Goal: Task Accomplishment & Management: Complete application form

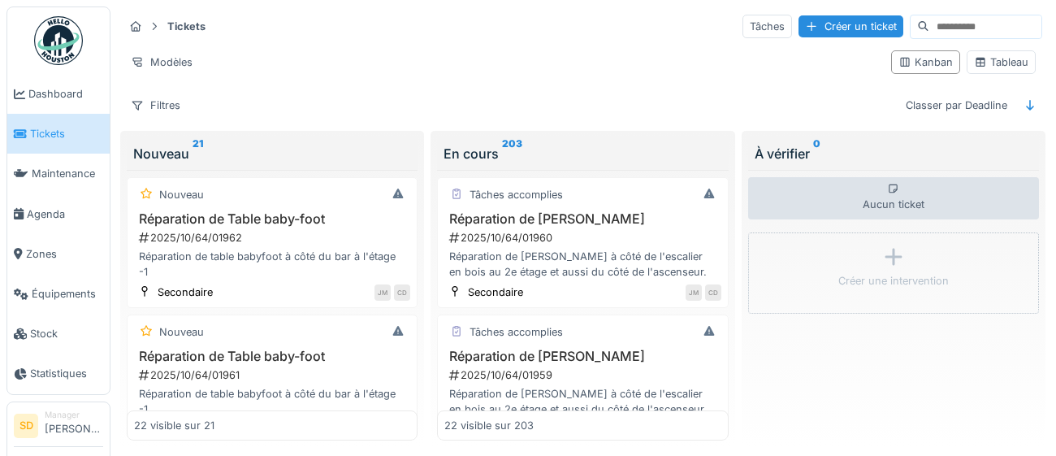
click at [511, 52] on div "Tickets Tâches Créer un ticket Modèles Kanban Tableau Filtres Classer par Deadl…" at bounding box center [583, 229] width 933 height 447
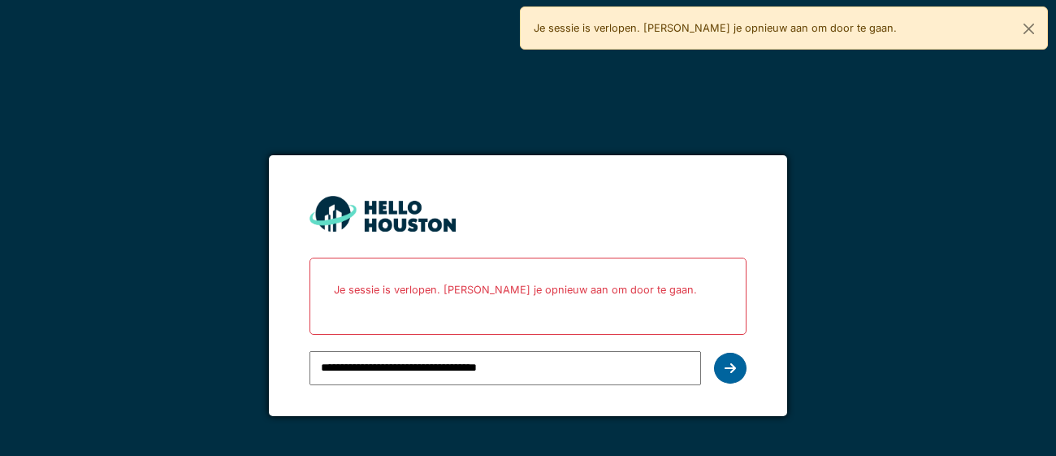
click at [733, 369] on icon at bounding box center [730, 367] width 11 height 13
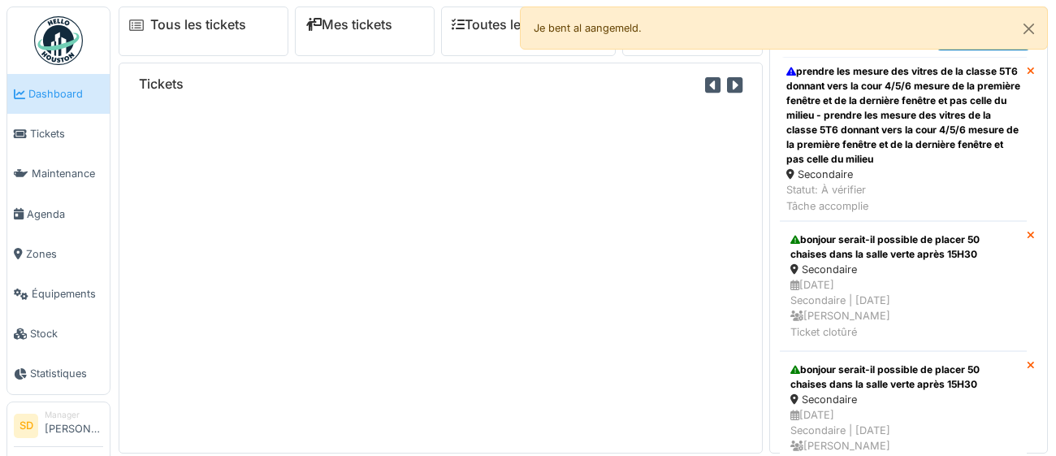
click at [45, 213] on span "Agenda" at bounding box center [65, 213] width 76 height 15
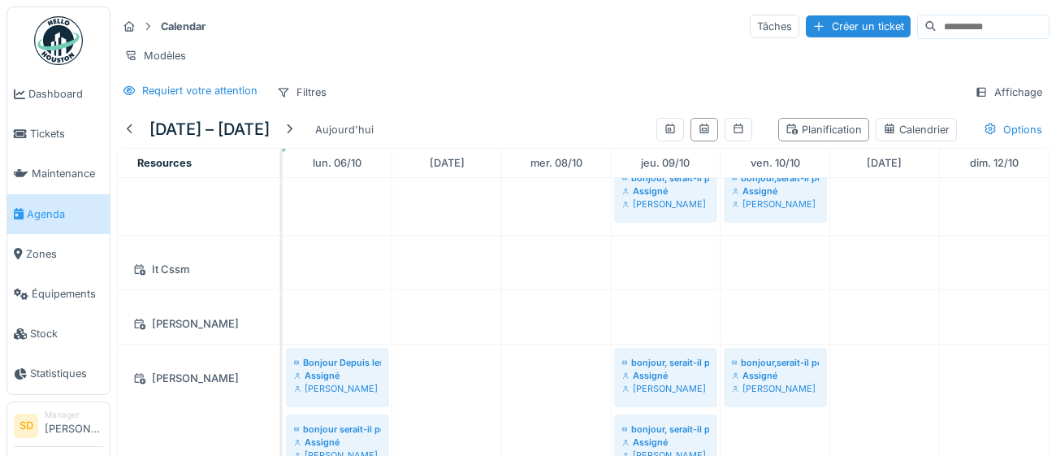
scroll to position [236, 0]
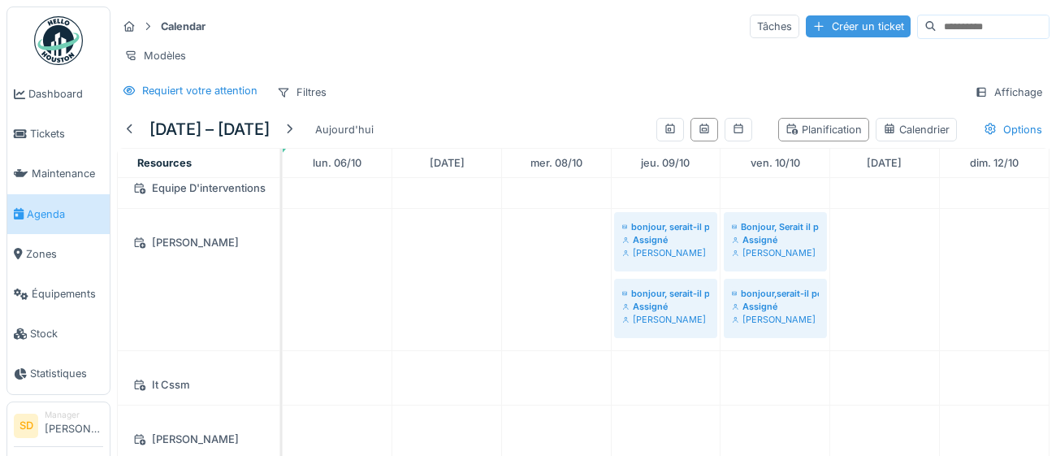
click at [824, 27] on div "Créer un ticket" at bounding box center [858, 26] width 105 height 22
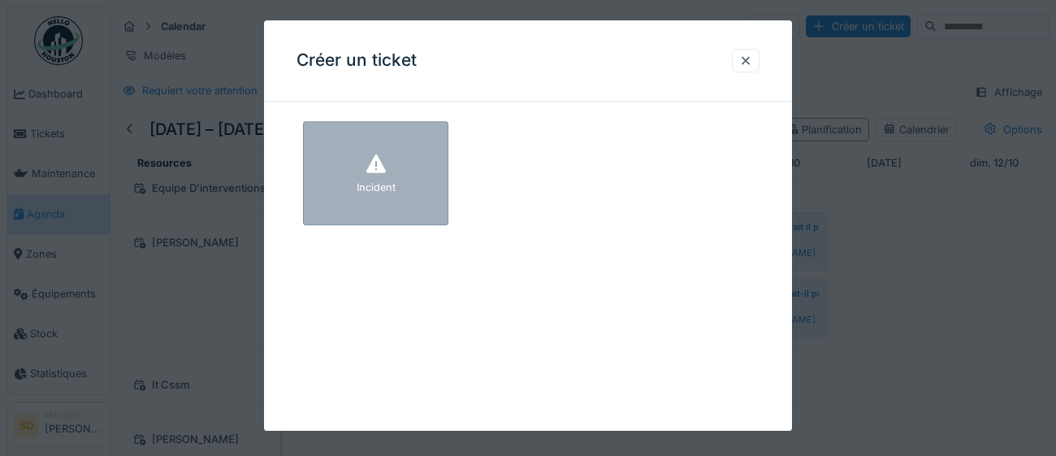
click at [415, 200] on div "Incident" at bounding box center [375, 173] width 145 height 104
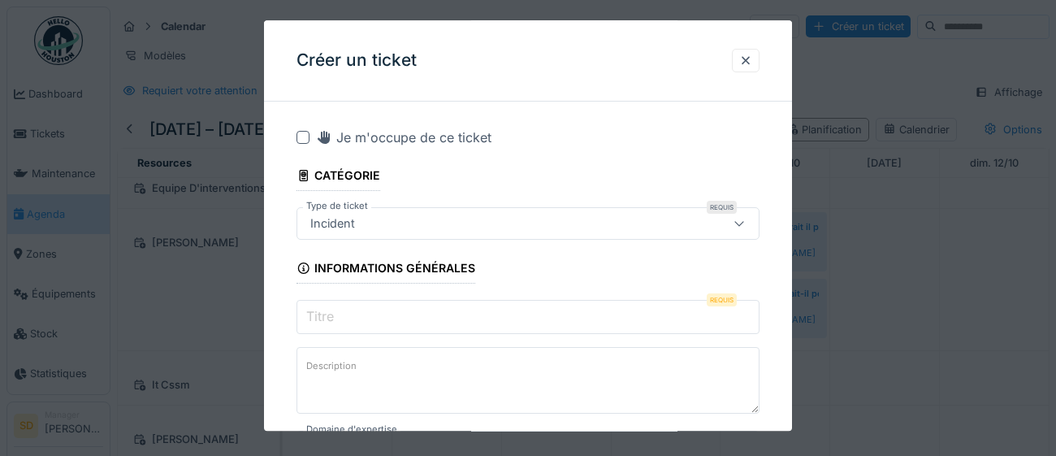
click at [356, 316] on input "Titre" at bounding box center [527, 317] width 463 height 34
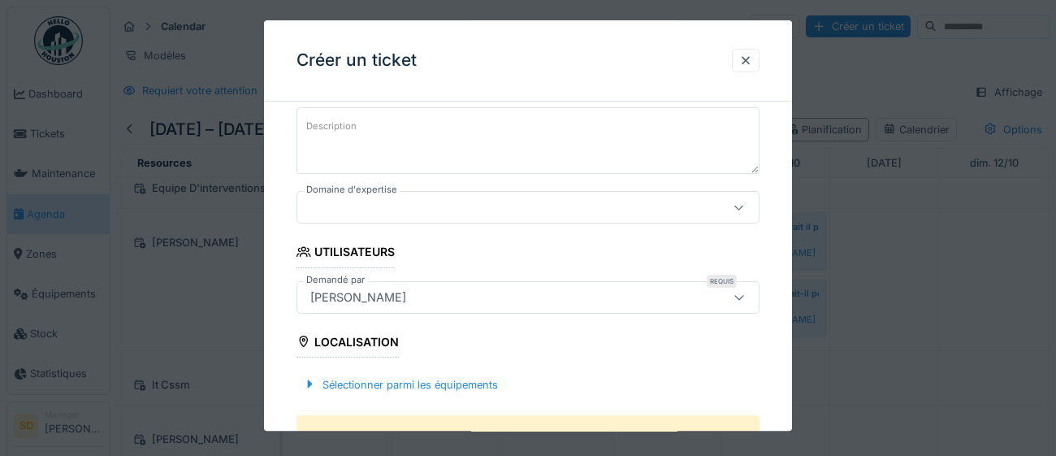
type input "**********"
click at [738, 207] on icon at bounding box center [738, 208] width 9 height 5
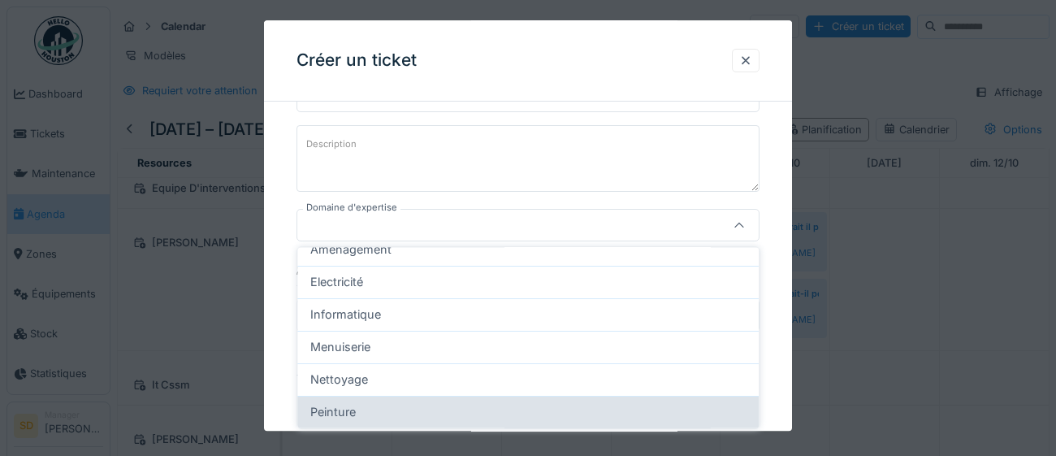
click at [423, 413] on div "Peinture" at bounding box center [527, 412] width 435 height 18
type input "****"
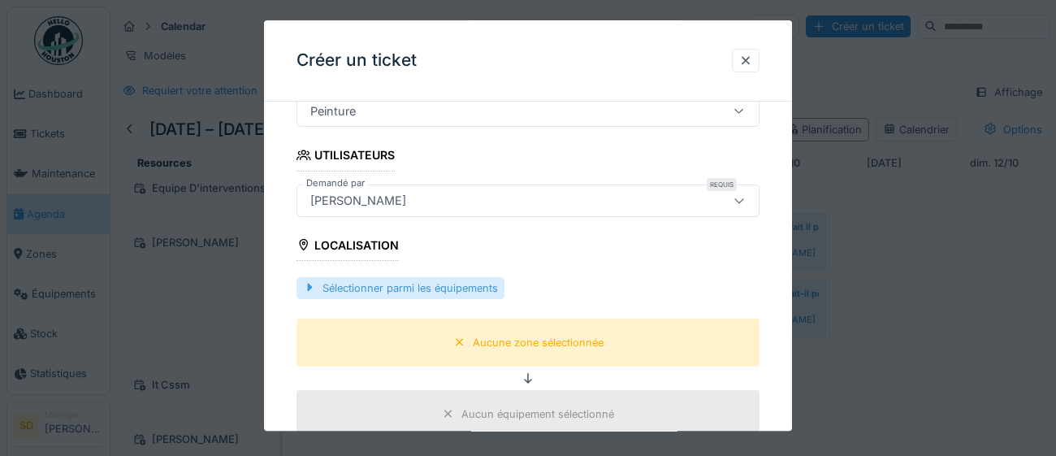
click at [389, 291] on div "Sélectionner parmi les équipements" at bounding box center [400, 288] width 208 height 22
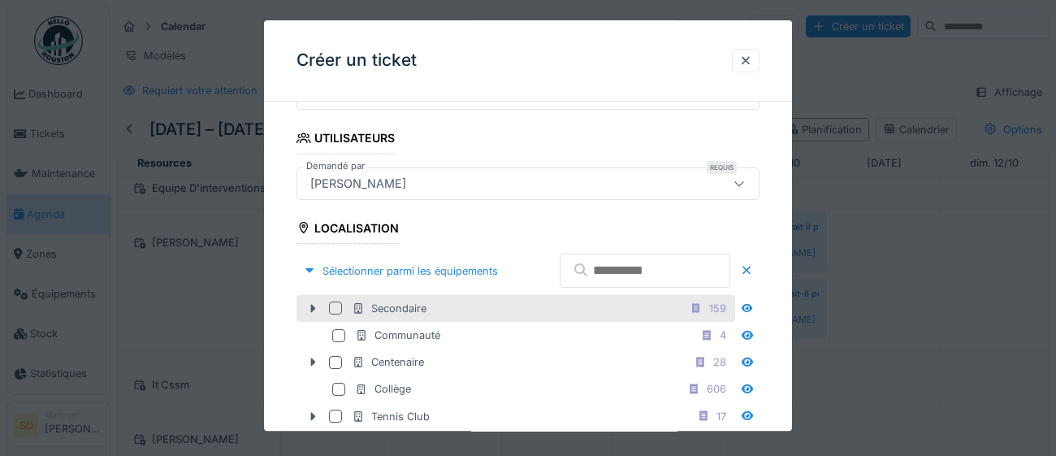
click at [341, 322] on div "Secondaire 159" at bounding box center [515, 308] width 439 height 27
click at [338, 315] on div at bounding box center [335, 308] width 13 height 13
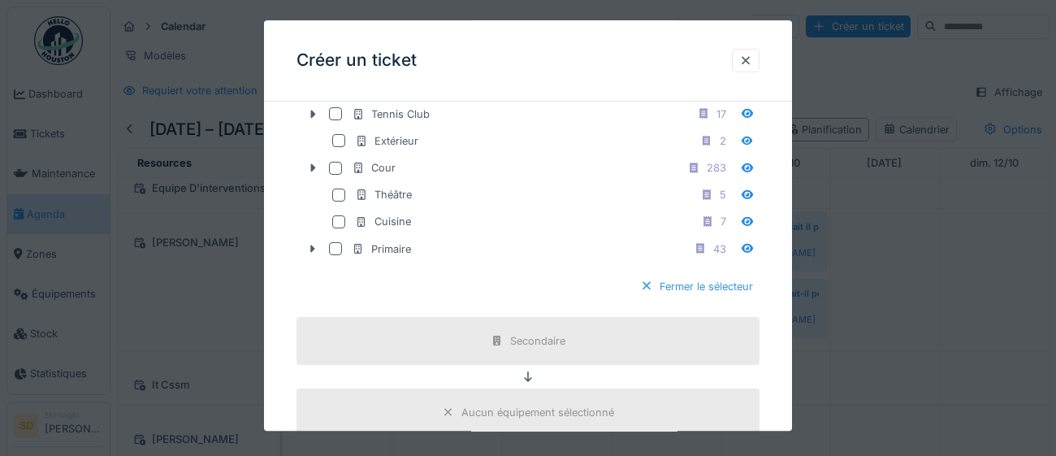
click at [704, 297] on div "Fermer le sélecteur" at bounding box center [697, 286] width 126 height 22
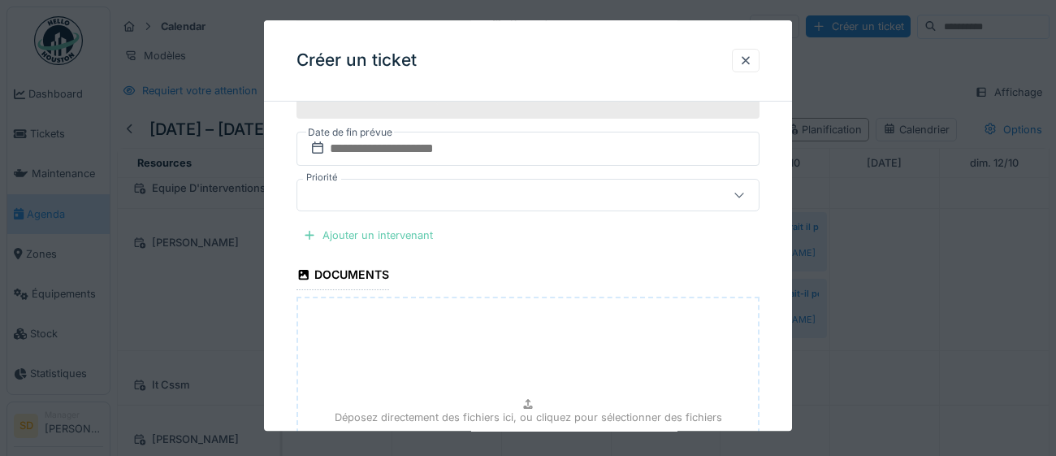
click at [413, 235] on div "Ajouter un intervenant" at bounding box center [367, 235] width 143 height 22
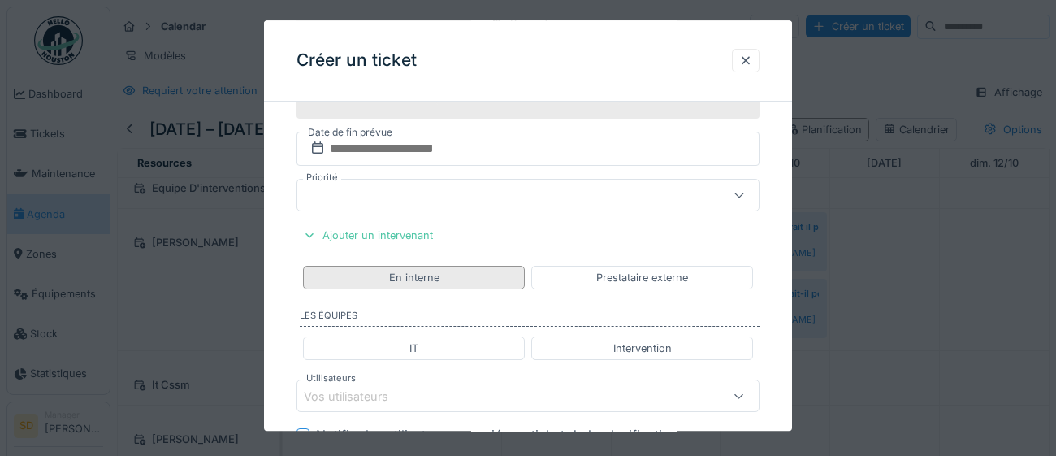
click at [462, 279] on div "En interne" at bounding box center [414, 278] width 222 height 24
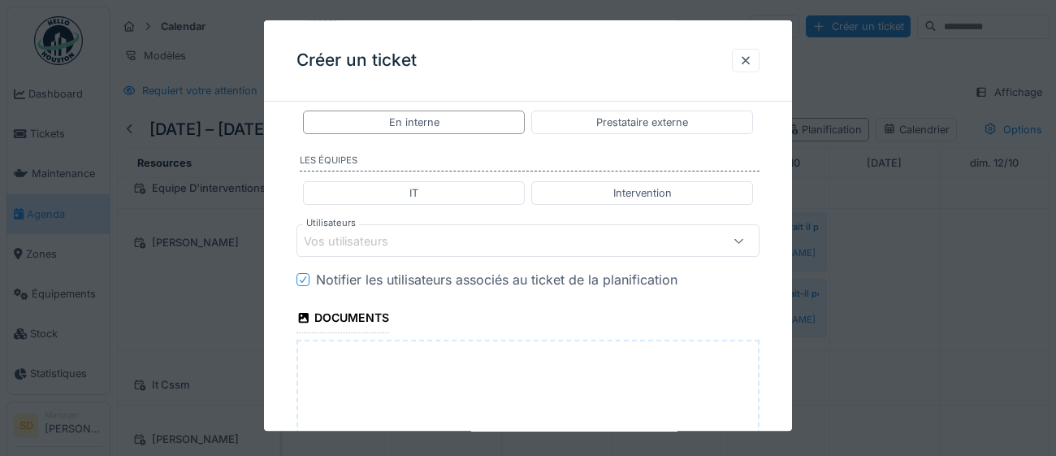
click at [452, 241] on div "Vos utilisateurs" at bounding box center [499, 241] width 391 height 18
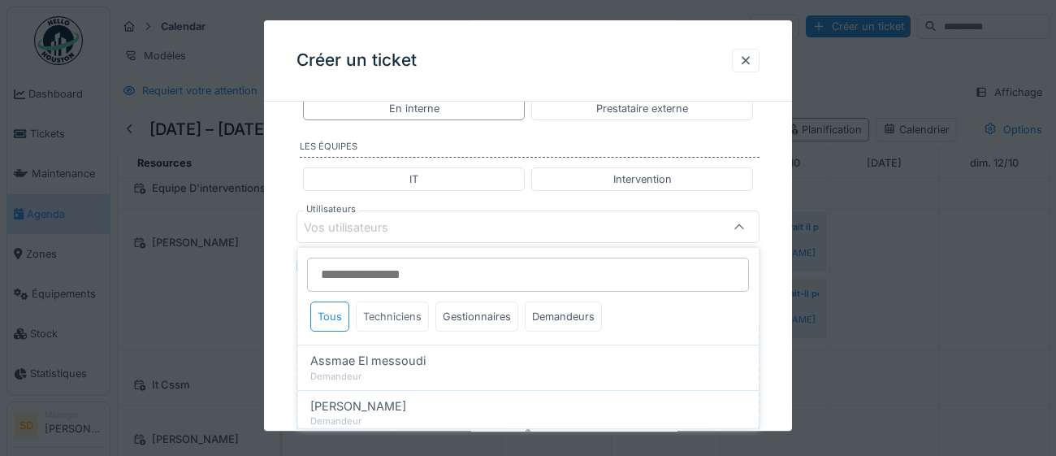
click at [396, 318] on div "Techniciens" at bounding box center [392, 316] width 73 height 30
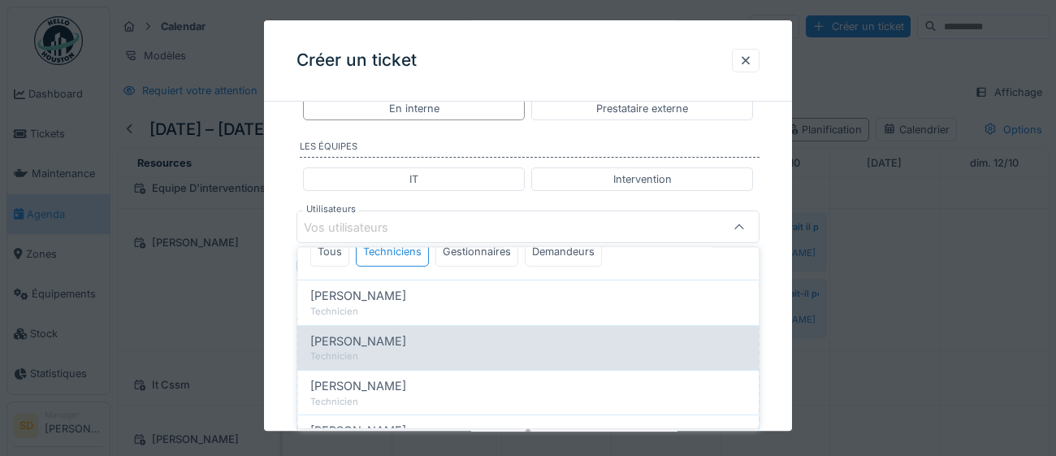
click at [400, 341] on span "[PERSON_NAME]" at bounding box center [358, 340] width 96 height 18
type input "****"
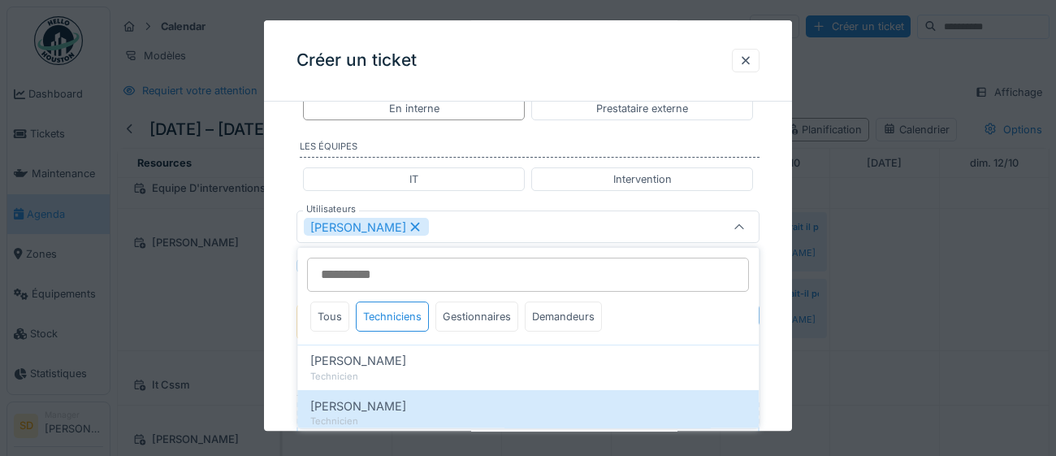
click at [783, 352] on div "**********" at bounding box center [528, 20] width 528 height 1461
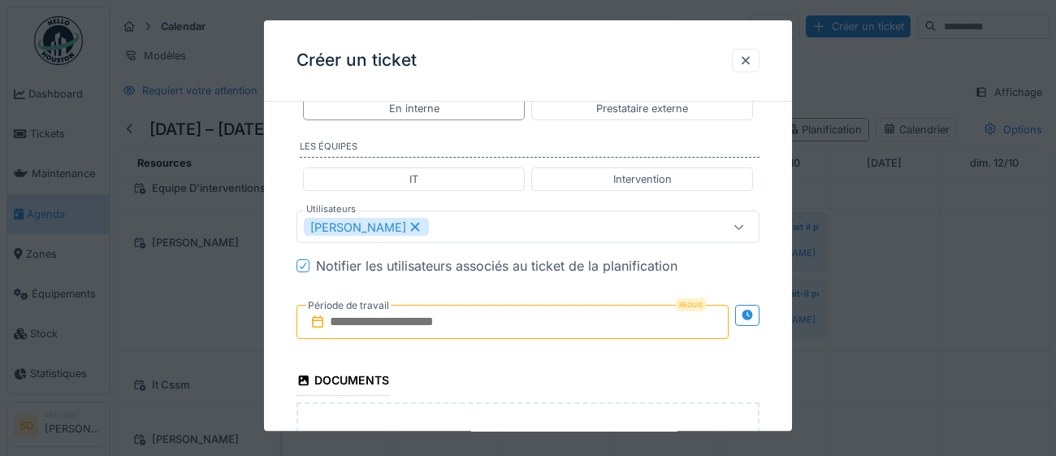
click at [487, 332] on input "text" at bounding box center [512, 322] width 432 height 34
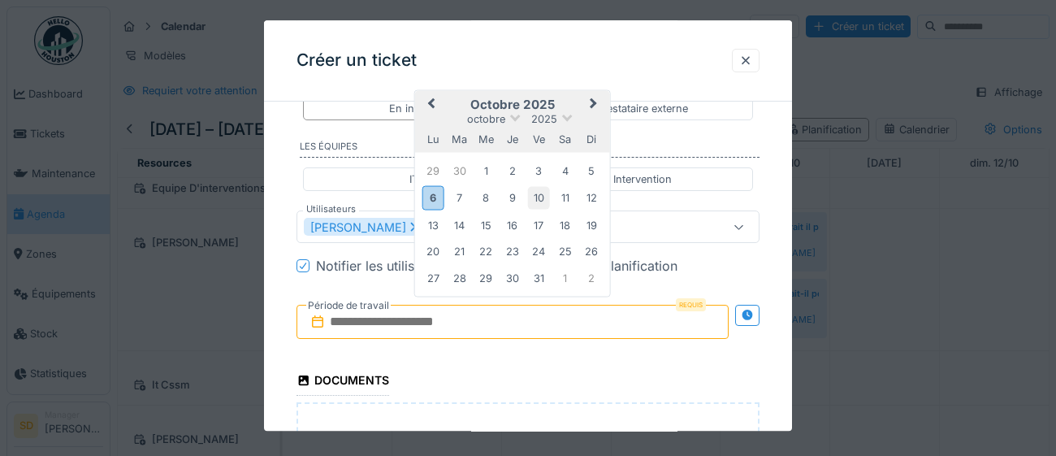
type input "**********"
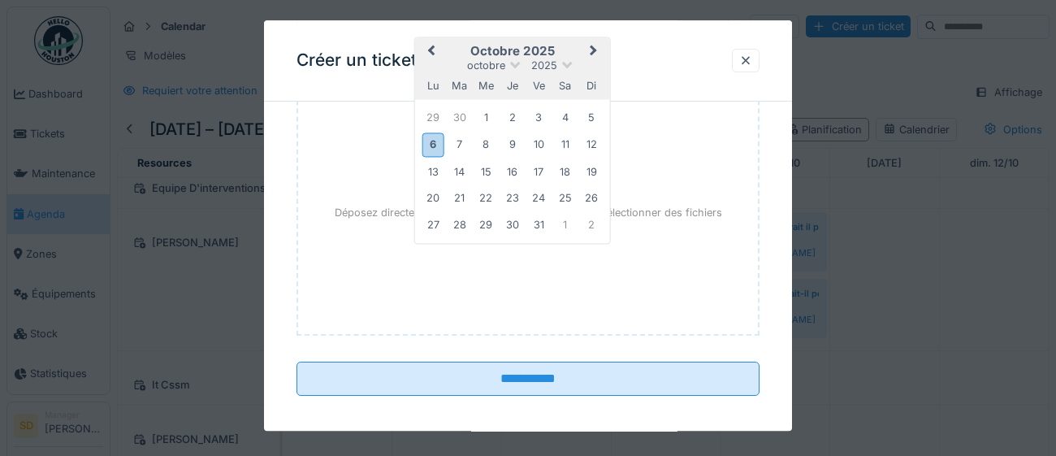
scroll to position [1137, 0]
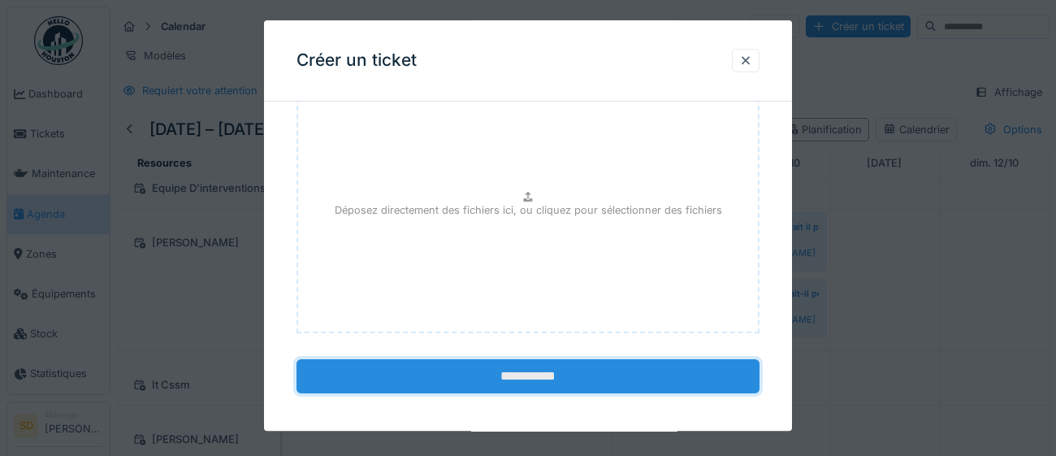
click at [483, 374] on input "**********" at bounding box center [527, 377] width 463 height 34
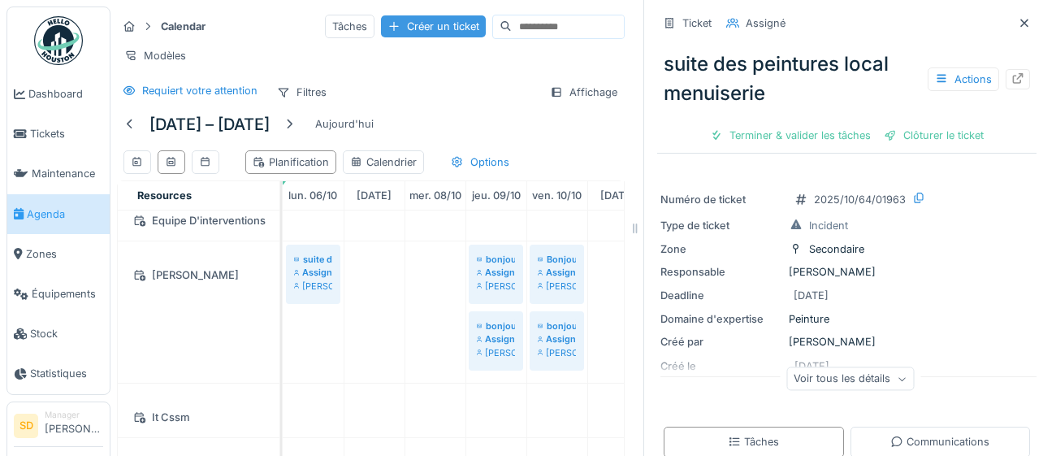
click at [420, 28] on div "Créer un ticket" at bounding box center [433, 26] width 105 height 22
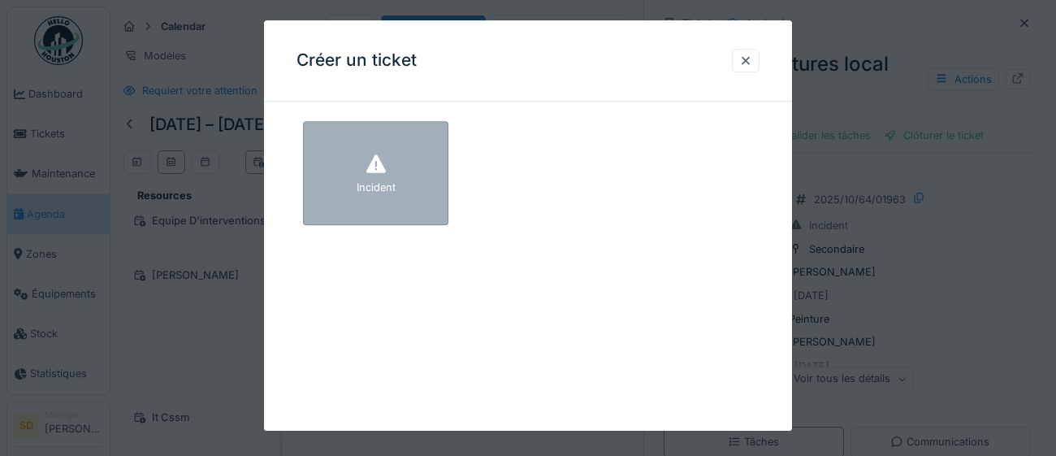
click at [429, 195] on div "Incident" at bounding box center [375, 173] width 145 height 104
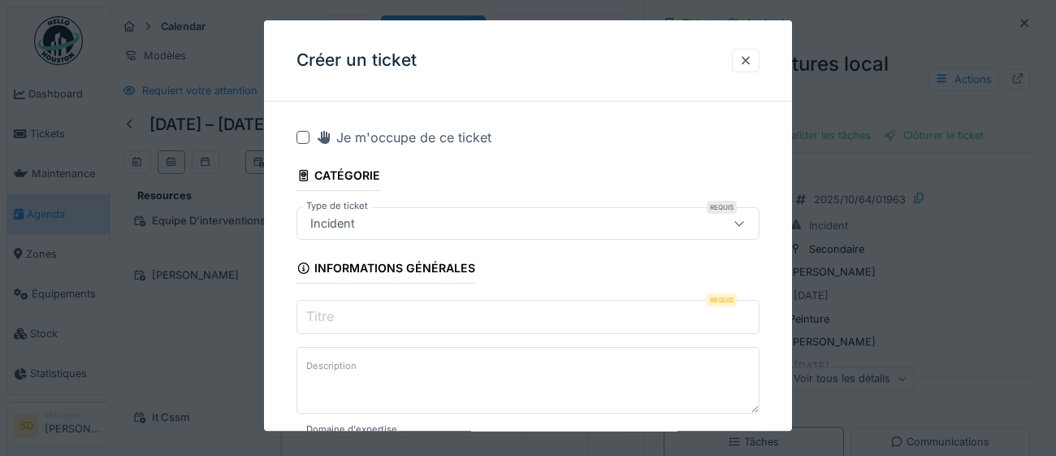
click at [405, 314] on input "Titre" at bounding box center [527, 317] width 463 height 34
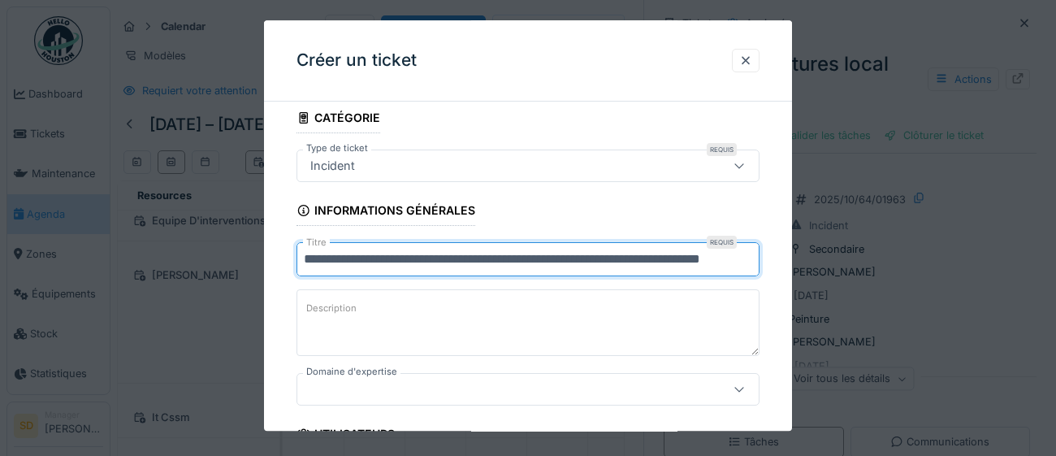
scroll to position [110, 0]
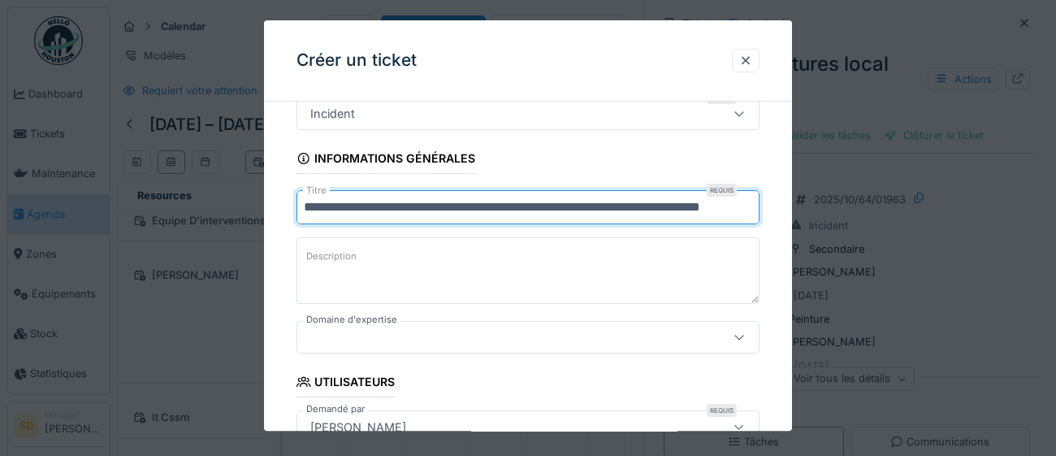
type input "**********"
click at [742, 341] on div at bounding box center [739, 337] width 13 height 15
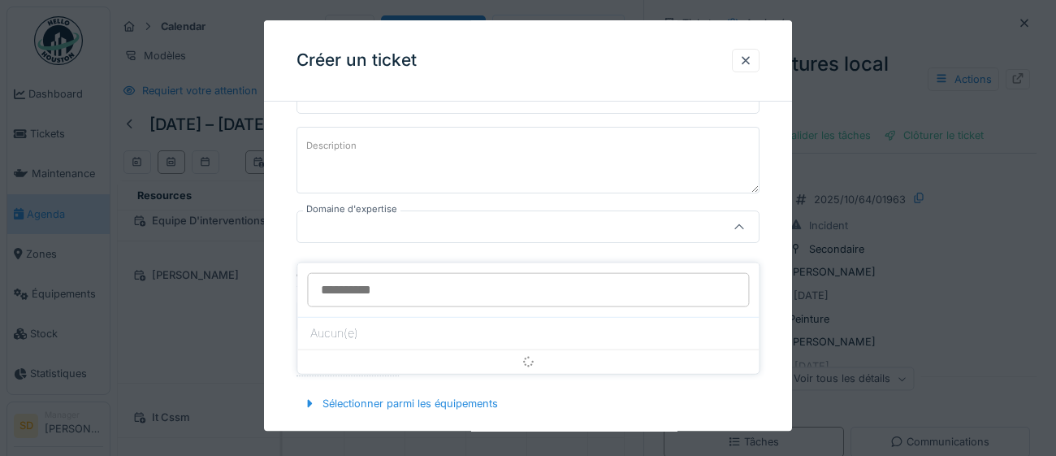
scroll to position [222, 0]
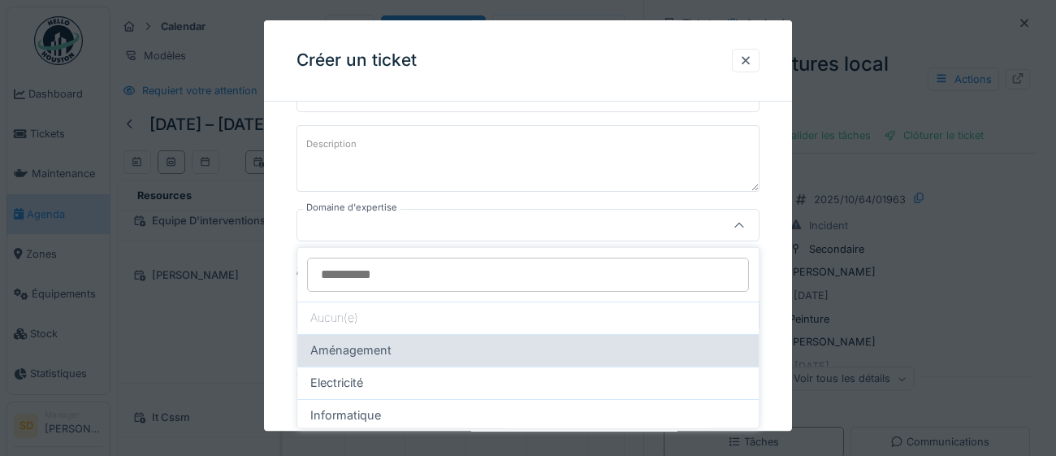
click at [507, 355] on div "Aménagement" at bounding box center [527, 350] width 435 height 18
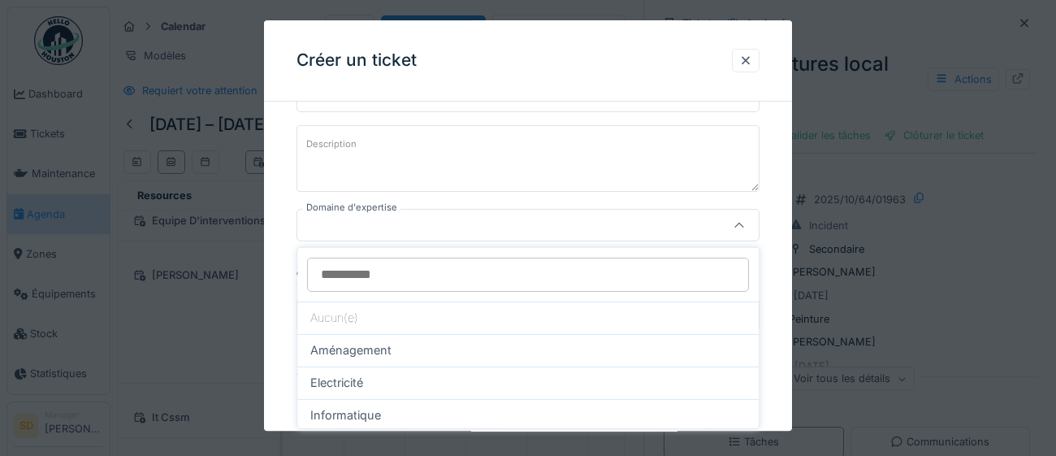
type input "****"
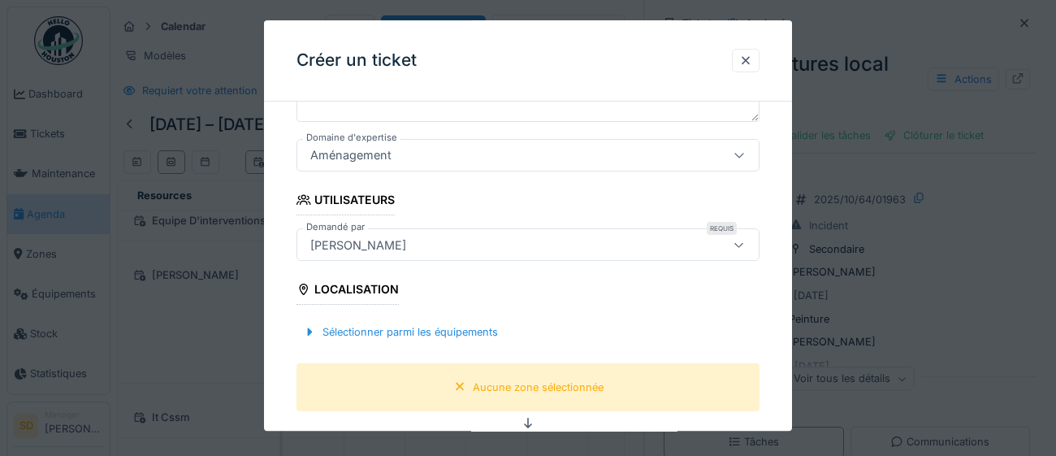
scroll to position [295, 0]
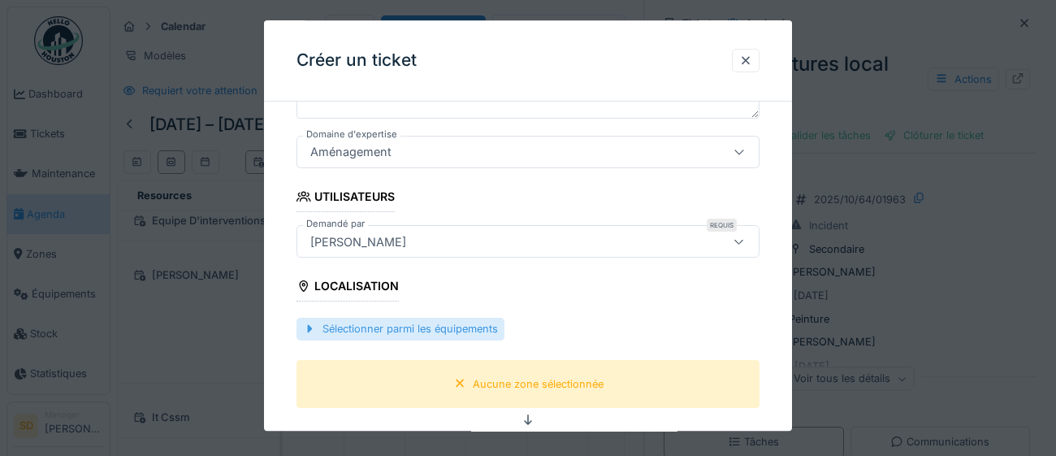
click at [430, 328] on div "Sélectionner parmi les équipements" at bounding box center [400, 329] width 208 height 22
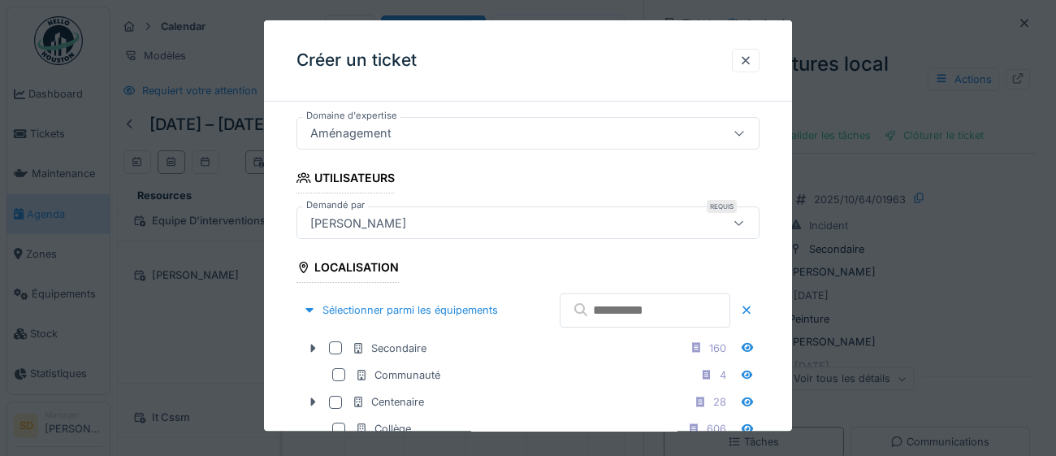
scroll to position [390, 0]
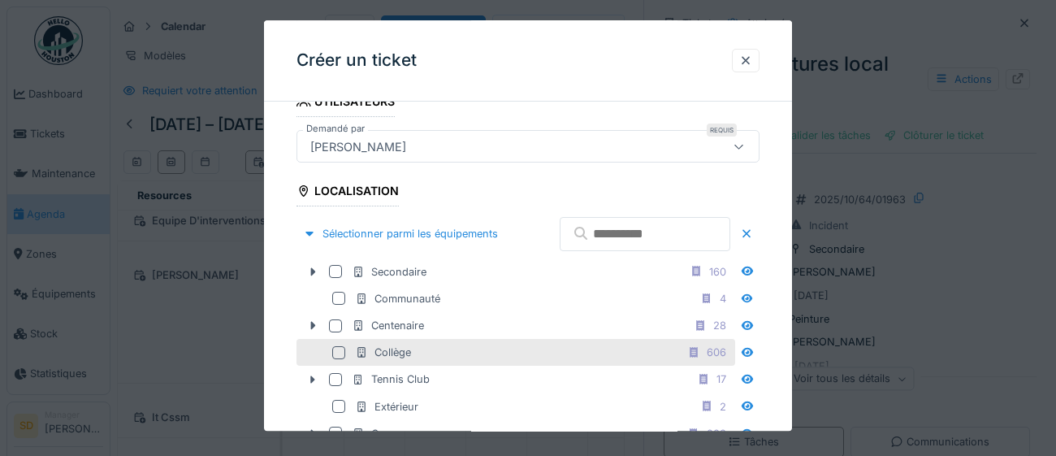
click at [337, 359] on div at bounding box center [338, 352] width 13 height 13
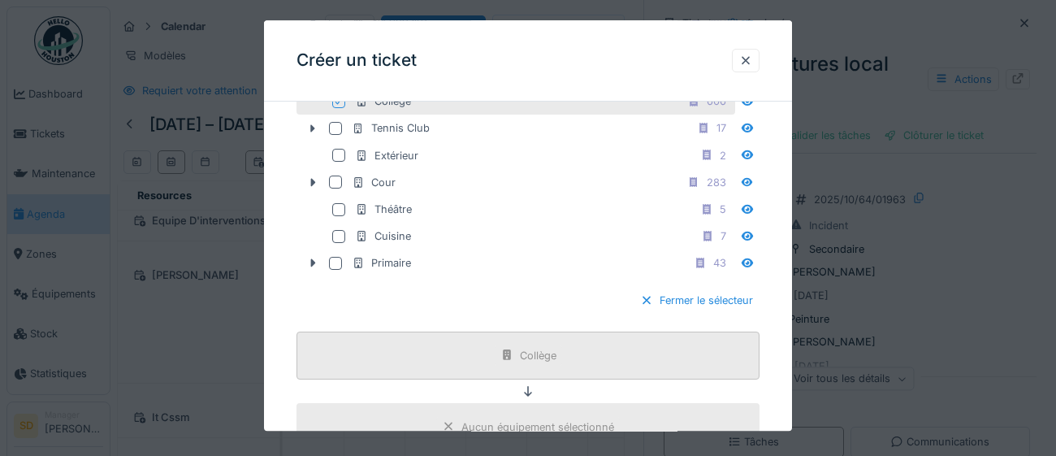
scroll to position [646, 0]
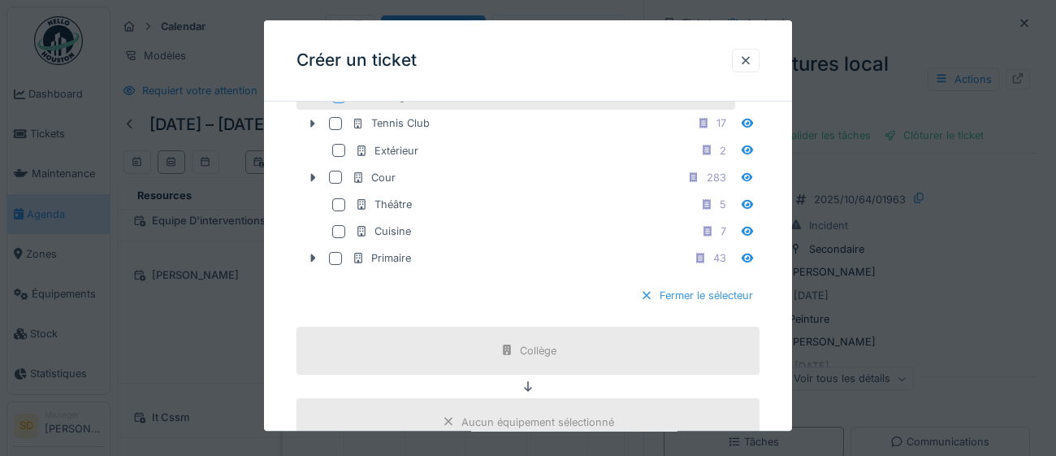
click at [736, 307] on div "Fermer le sélecteur" at bounding box center [697, 296] width 126 height 22
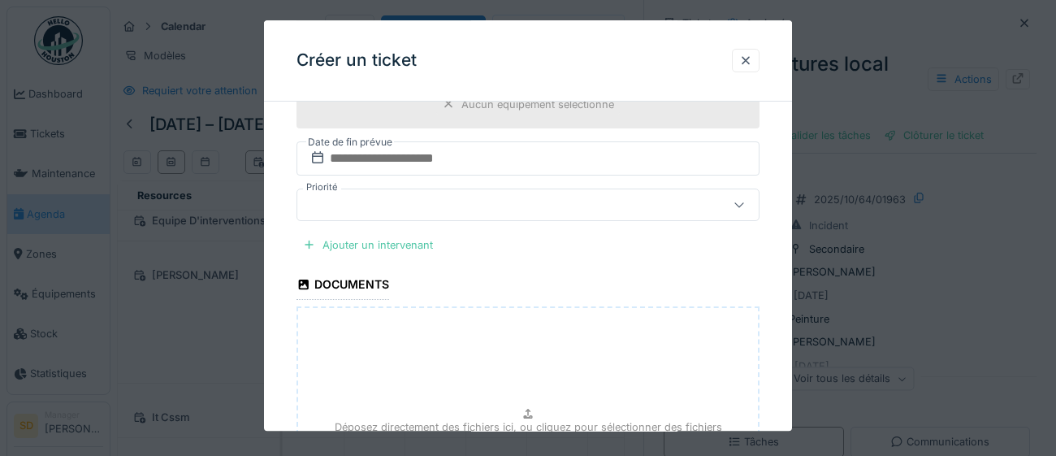
scroll to position [654, 0]
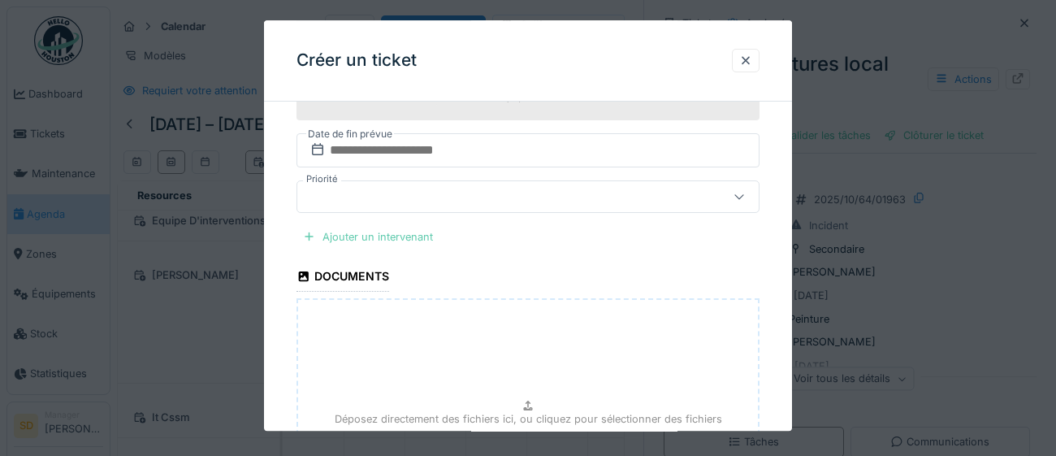
click at [396, 238] on div "Ajouter un intervenant" at bounding box center [367, 237] width 143 height 22
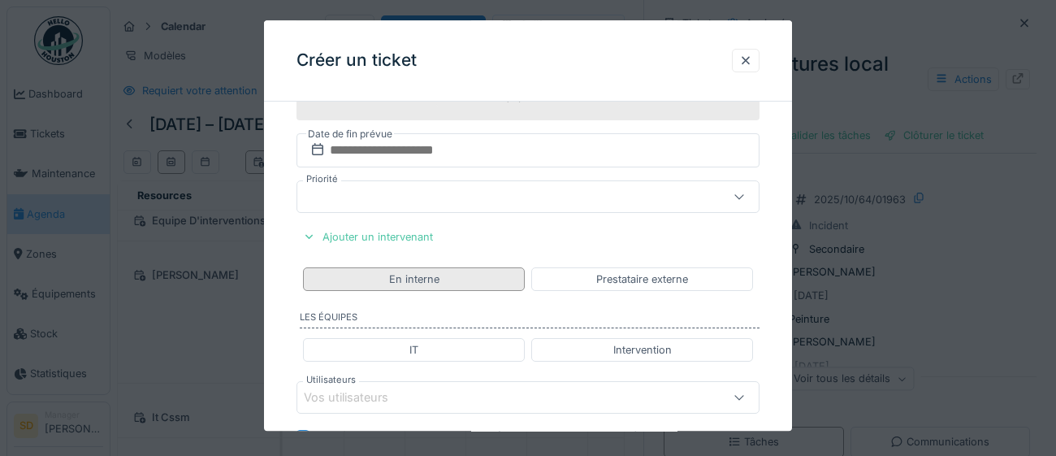
click at [450, 280] on div "En interne" at bounding box center [414, 279] width 222 height 24
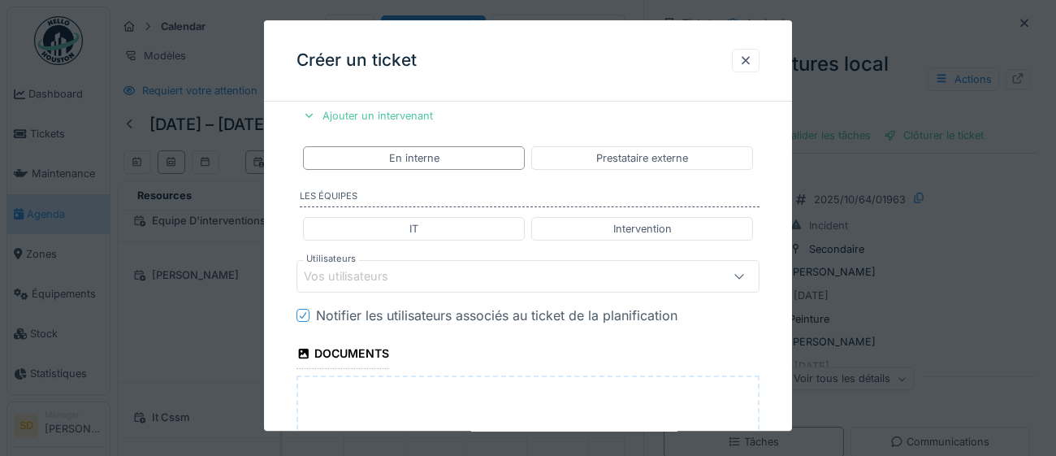
scroll to position [778, 0]
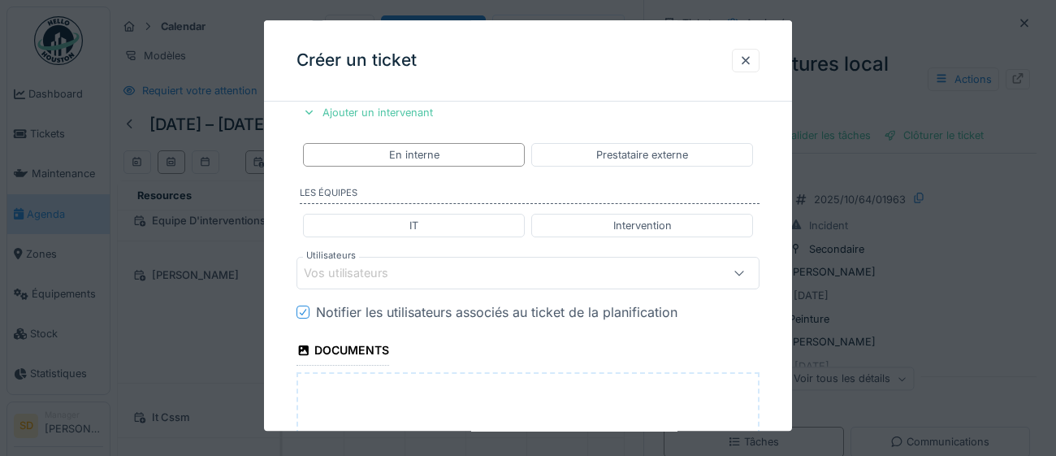
click at [421, 277] on div "Vos utilisateurs" at bounding box center [499, 273] width 391 height 18
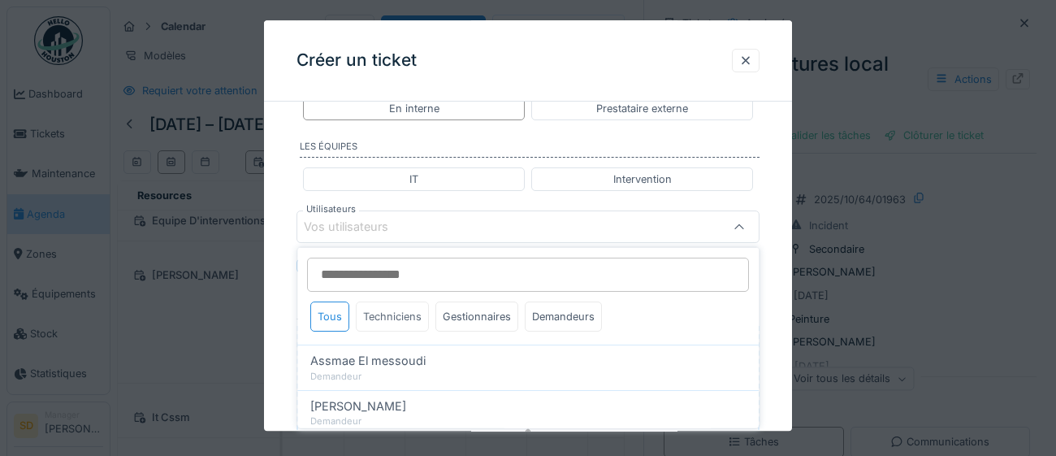
click at [392, 314] on div "Techniciens" at bounding box center [392, 316] width 73 height 30
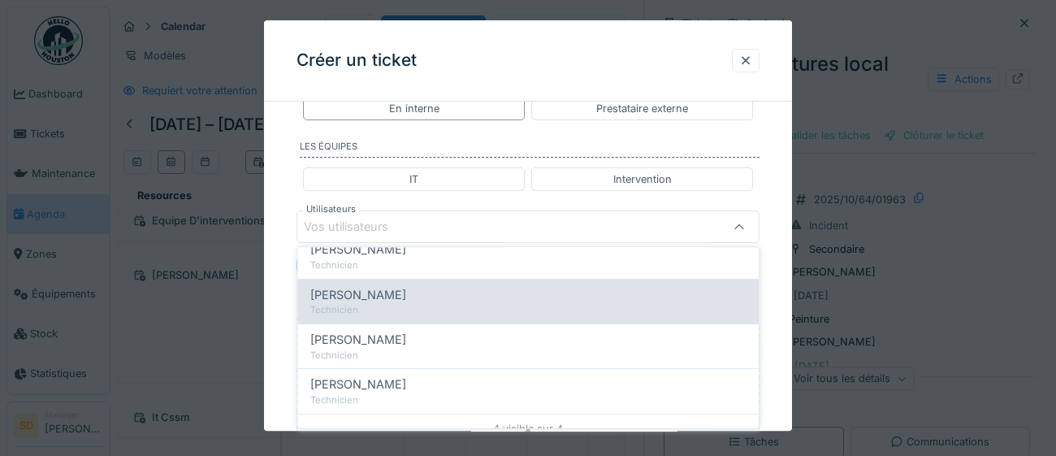
scroll to position [124, 0]
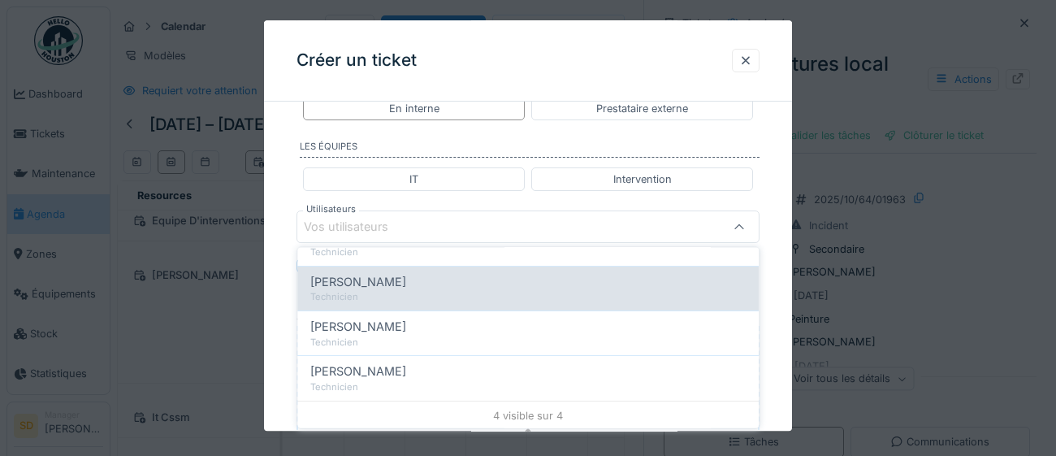
click at [405, 294] on div "Technicien" at bounding box center [527, 297] width 435 height 14
type input "****"
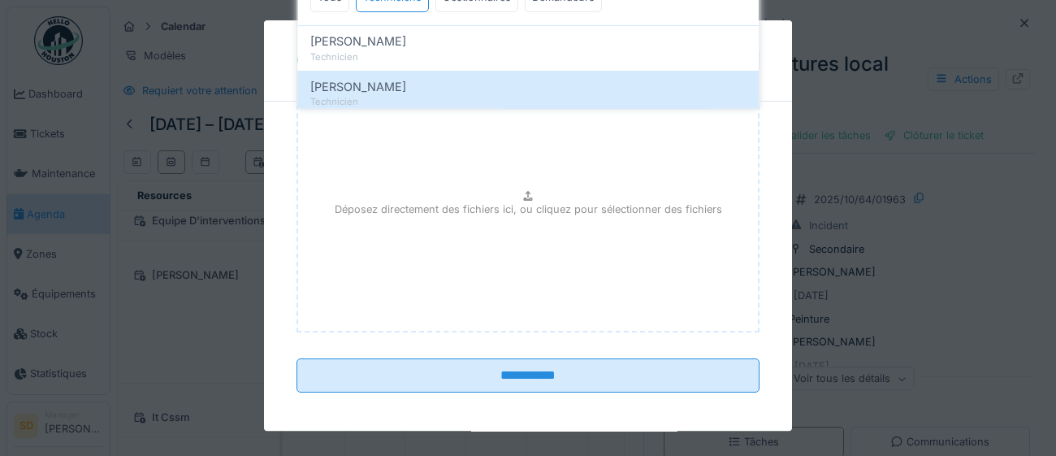
scroll to position [1144, 0]
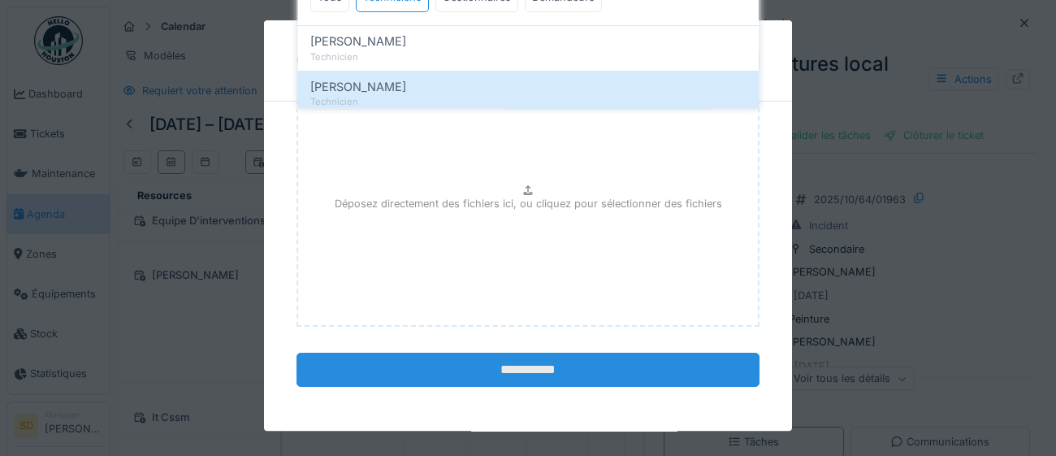
click at [522, 365] on input "**********" at bounding box center [527, 370] width 463 height 34
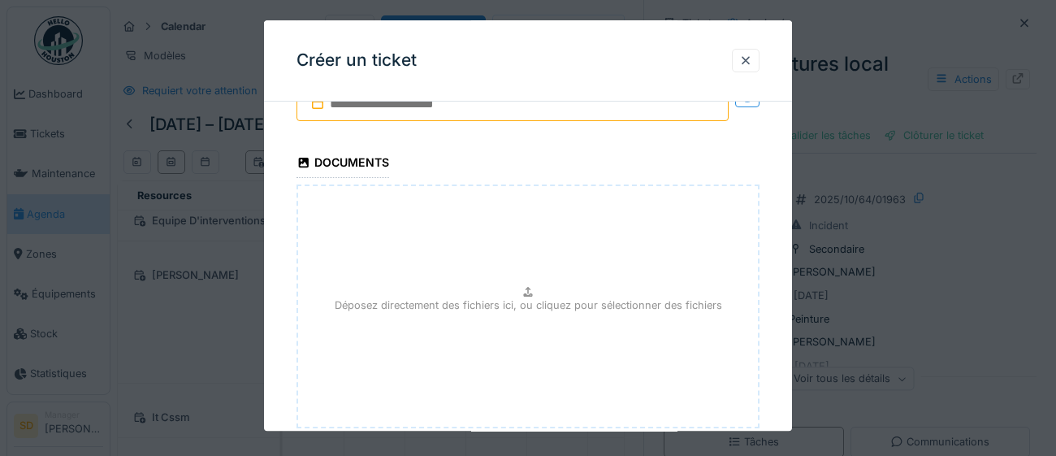
scroll to position [933, 0]
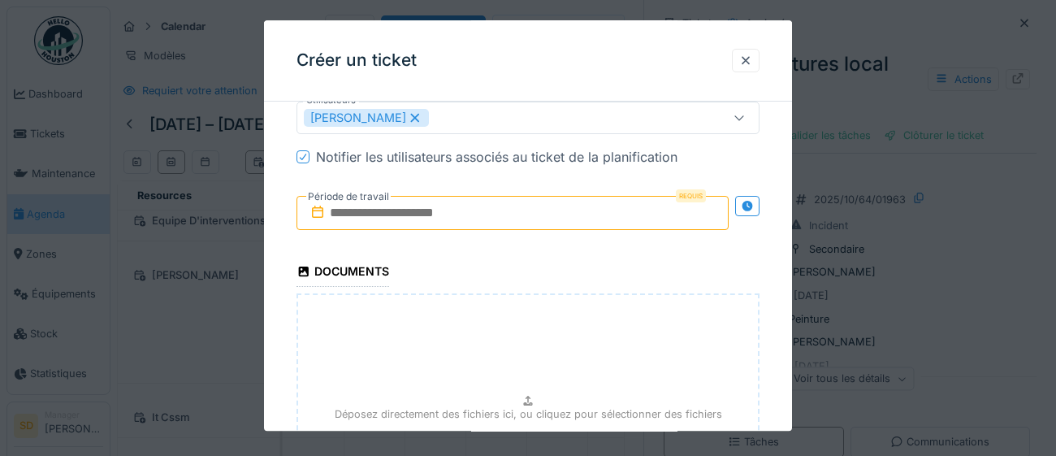
click at [530, 214] on input "text" at bounding box center [512, 213] width 432 height 34
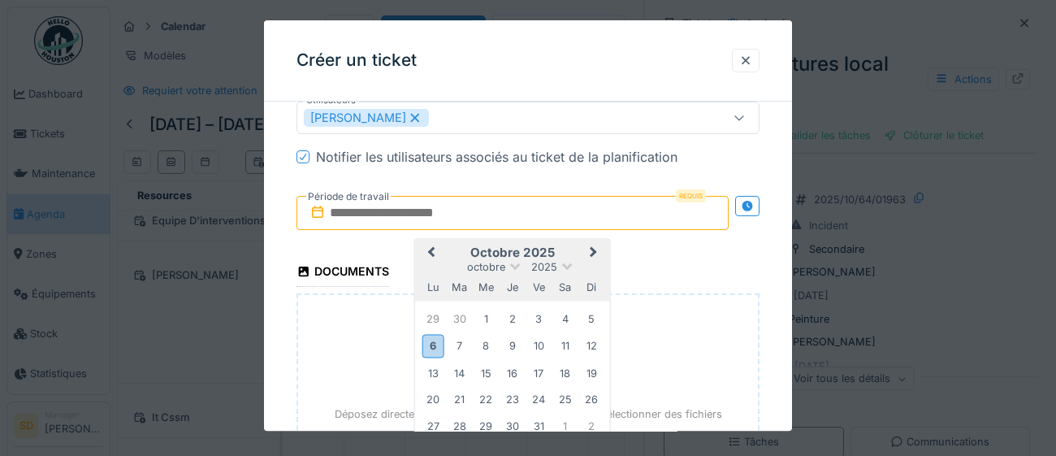
type input "**********"
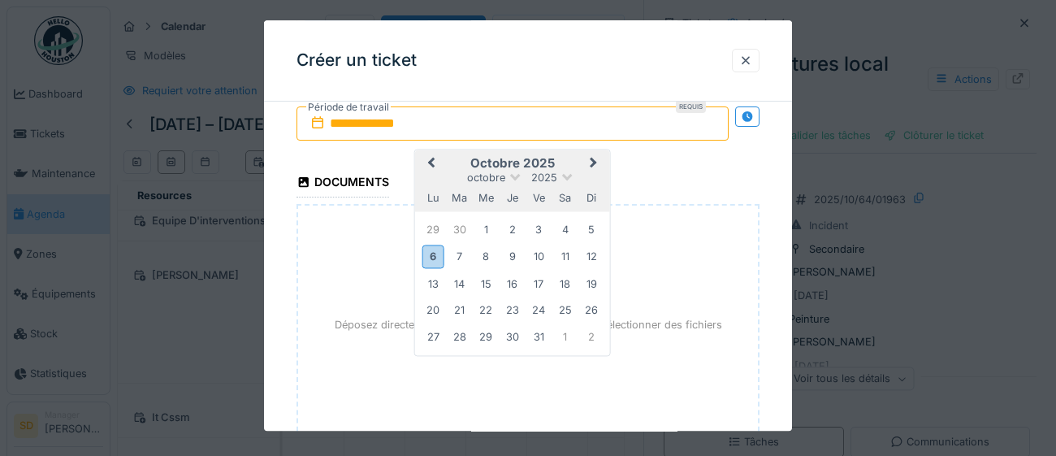
scroll to position [1144, 0]
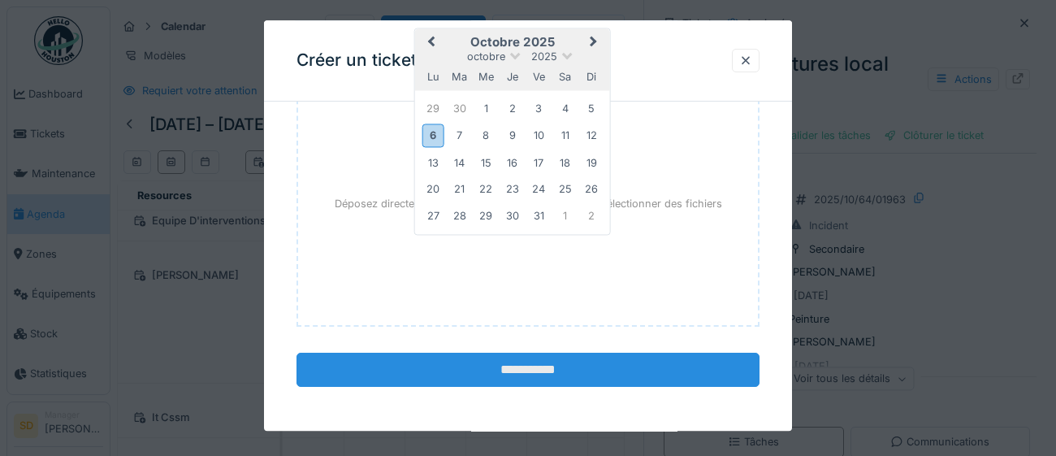
click at [467, 374] on input "**********" at bounding box center [527, 370] width 463 height 34
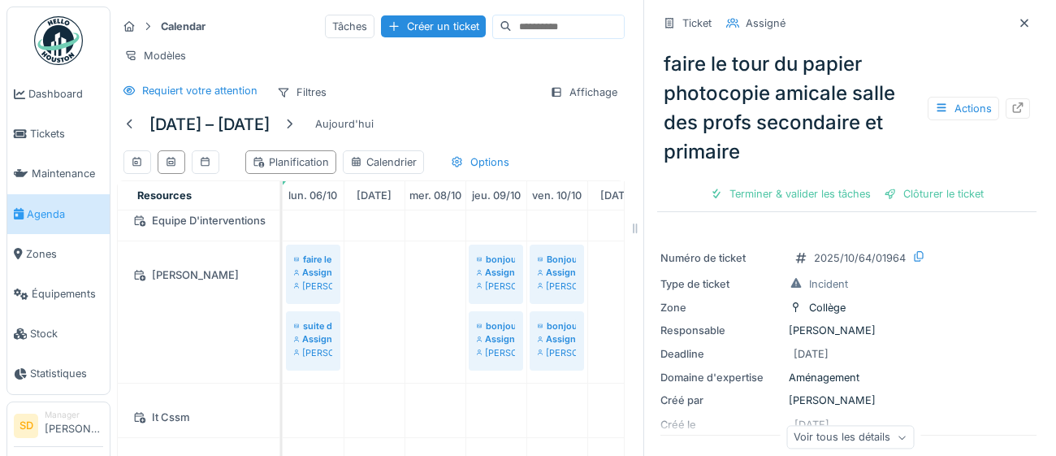
click at [41, 214] on span "Agenda" at bounding box center [65, 213] width 76 height 15
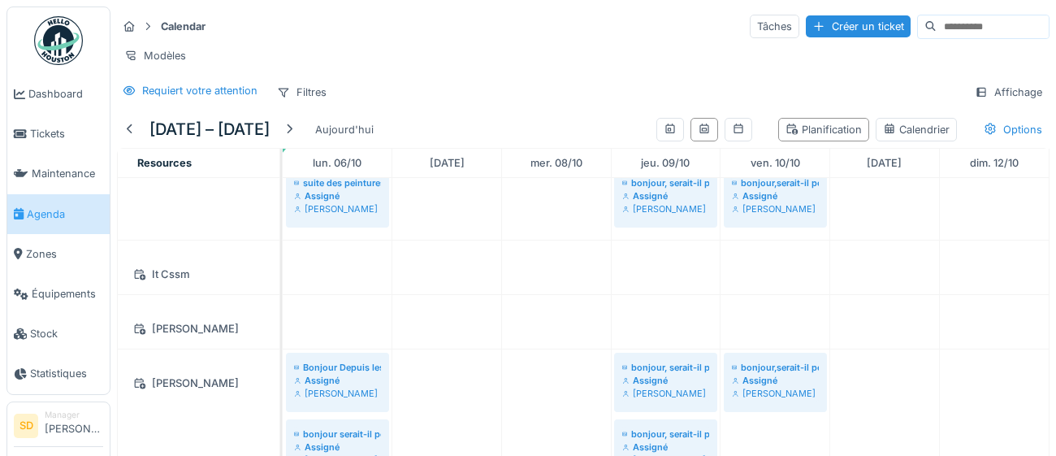
scroll to position [282, 0]
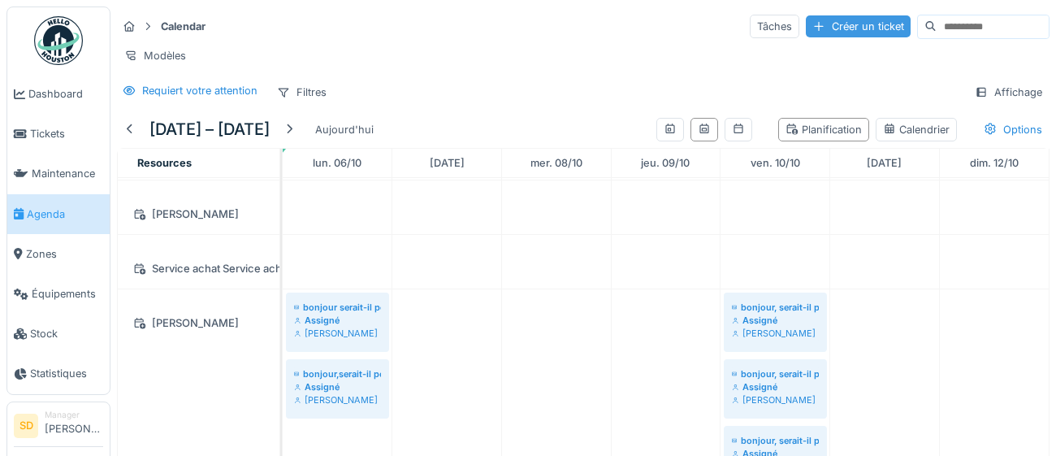
click at [816, 31] on div "Créer un ticket" at bounding box center [858, 26] width 105 height 22
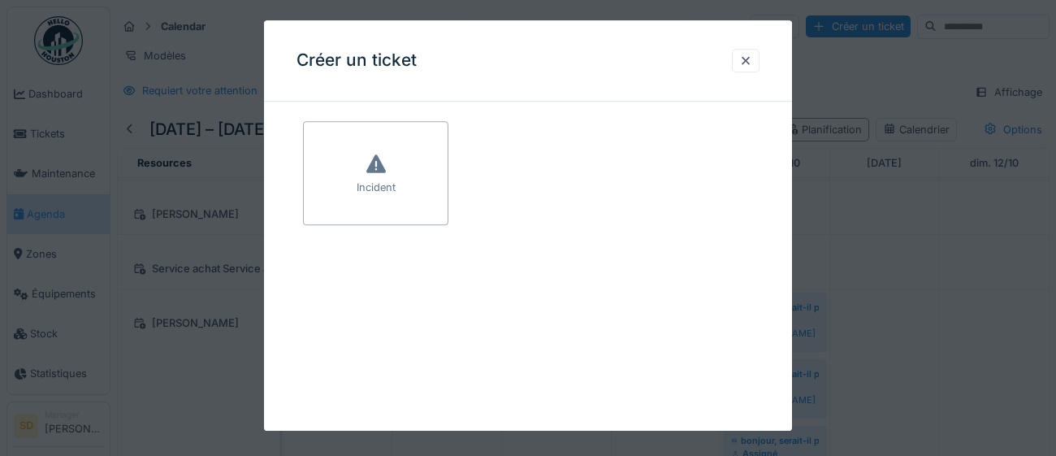
drag, startPoint x: 419, startPoint y: 167, endPoint x: 431, endPoint y: 201, distance: 36.2
click at [419, 165] on div "Incident" at bounding box center [375, 173] width 145 height 104
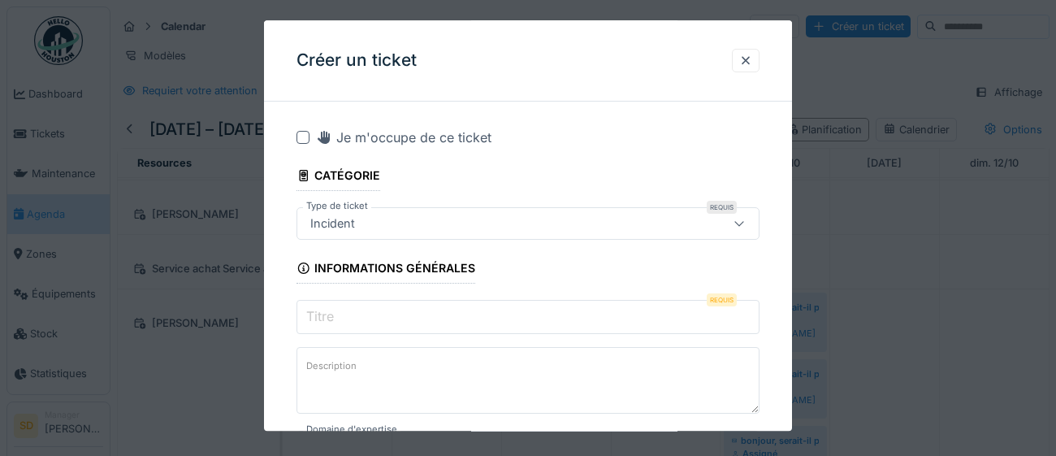
click at [400, 221] on div "Incident" at bounding box center [499, 223] width 391 height 18
click at [383, 316] on input "Titre" at bounding box center [527, 317] width 463 height 34
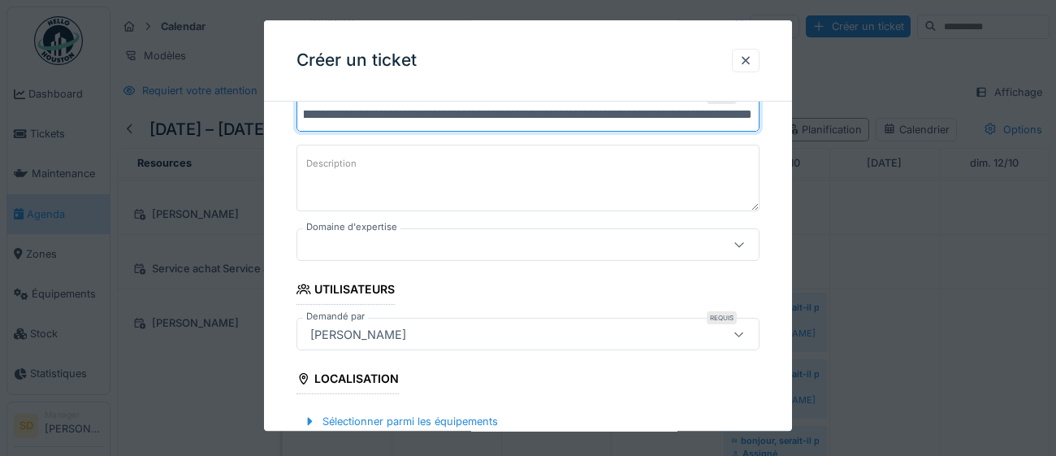
scroll to position [203, 0]
type input "**********"
click at [740, 246] on icon at bounding box center [739, 244] width 13 height 11
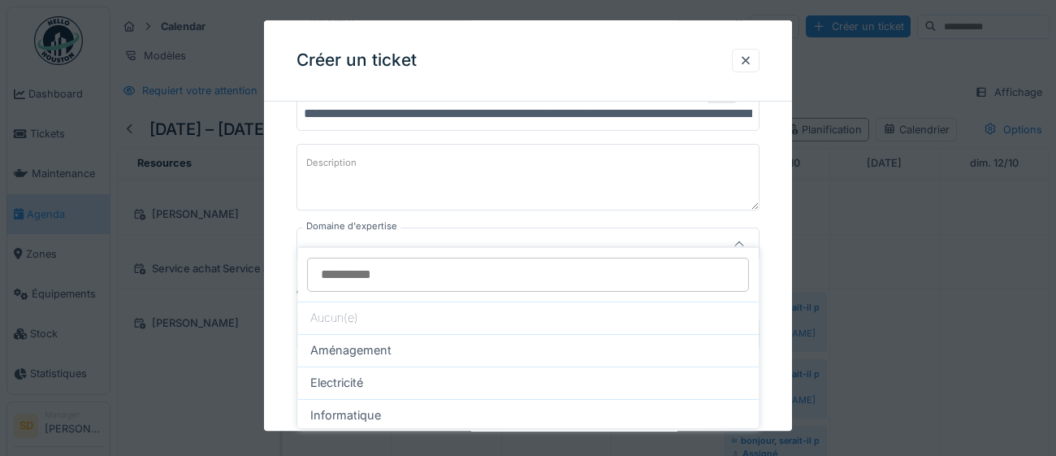
scroll to position [222, 0]
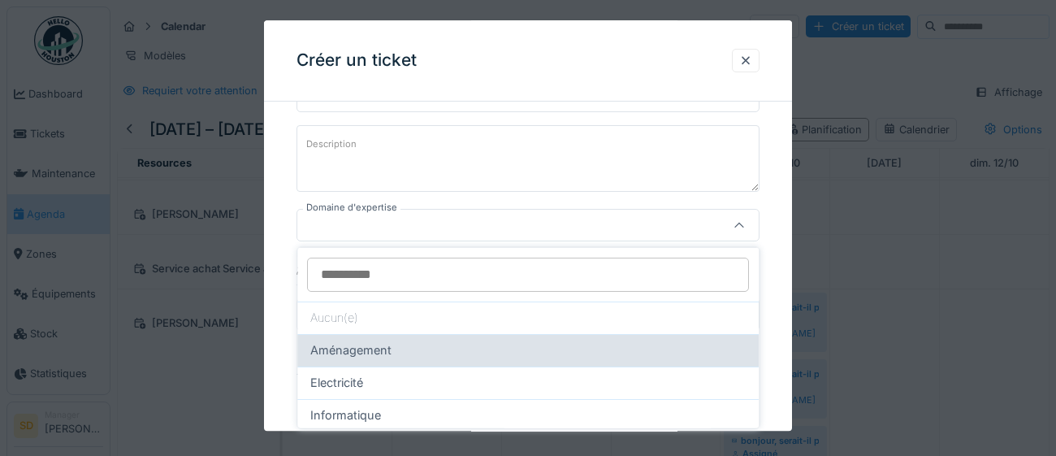
click at [473, 350] on div "Aménagement" at bounding box center [527, 350] width 435 height 18
type input "****"
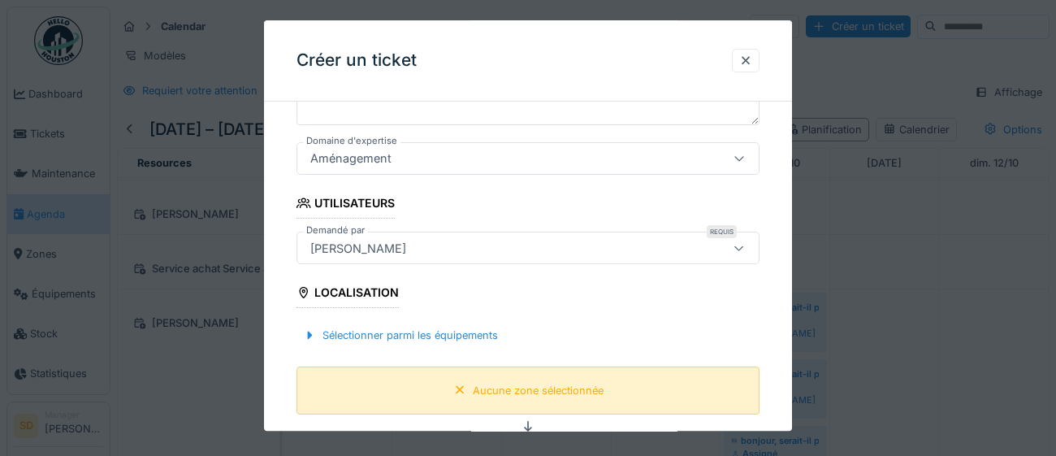
scroll to position [295, 0]
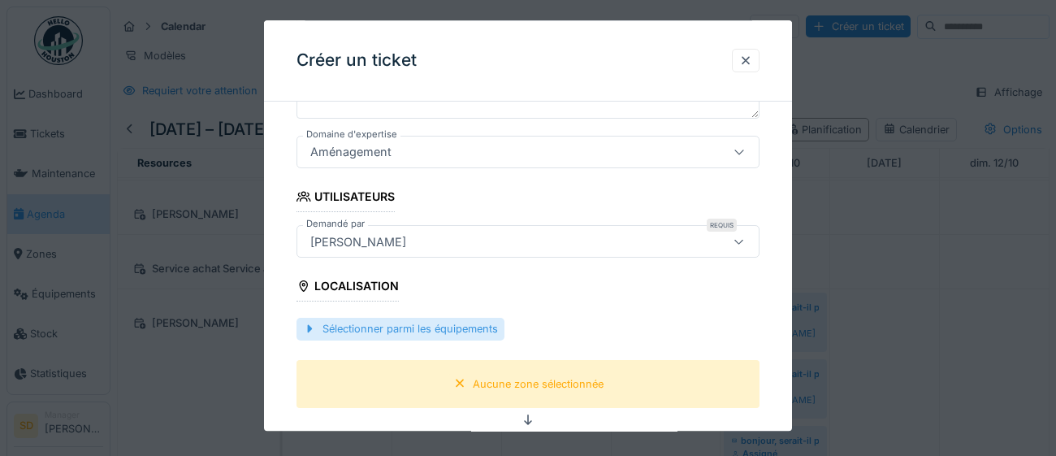
click at [420, 324] on div "Sélectionner parmi les équipements" at bounding box center [400, 329] width 208 height 22
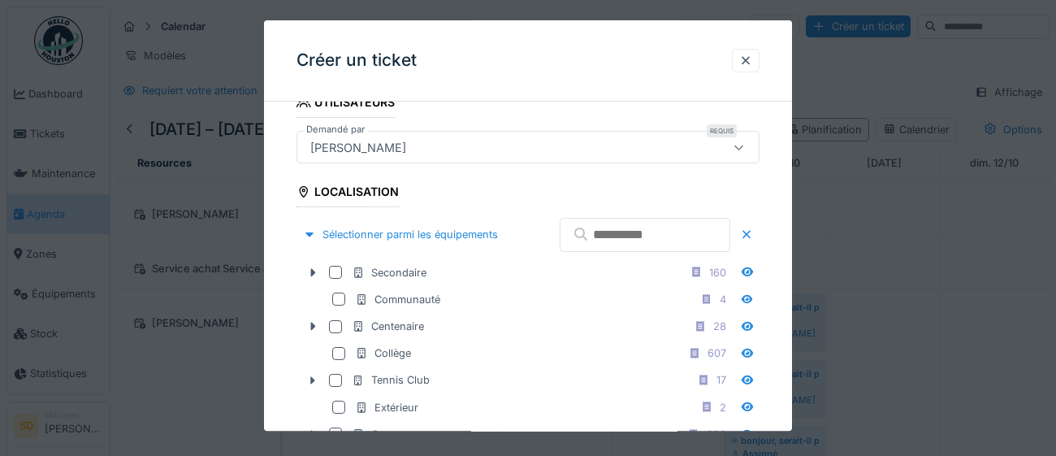
scroll to position [408, 0]
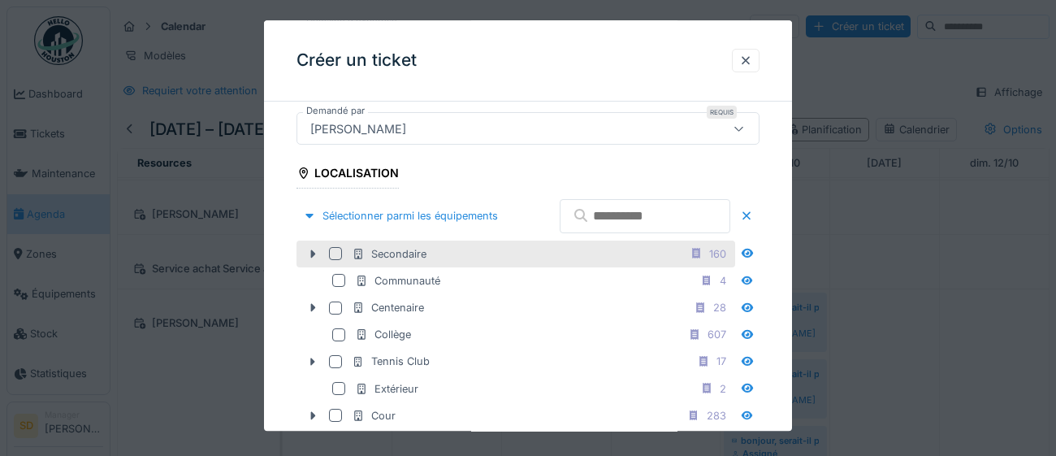
click at [335, 267] on div "Secondaire 160" at bounding box center [515, 253] width 439 height 27
click at [335, 260] on div at bounding box center [335, 253] width 13 height 13
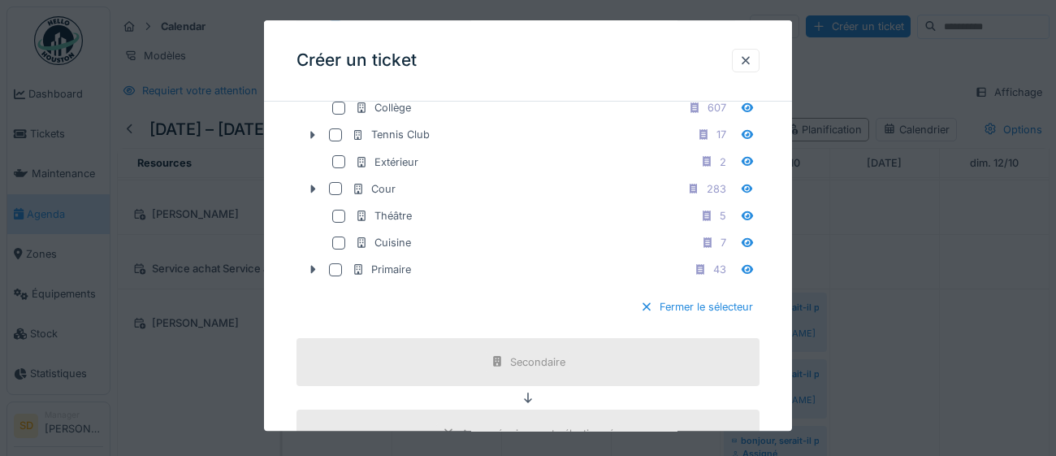
scroll to position [746, 0]
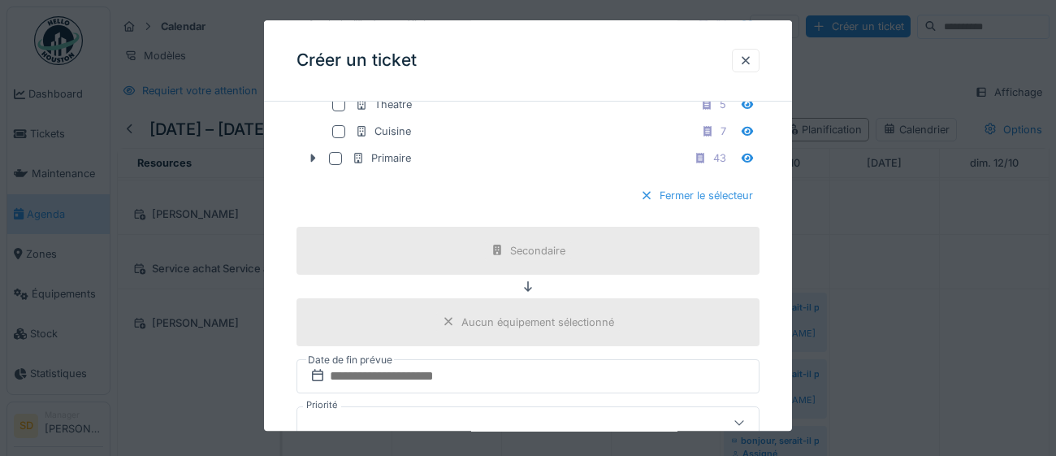
click at [644, 204] on div at bounding box center [646, 195] width 13 height 15
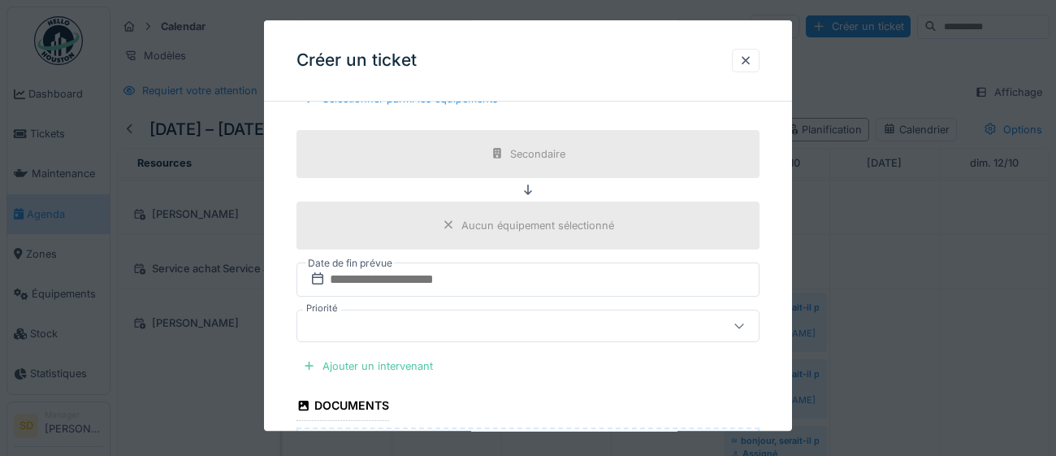
scroll to position [526, 0]
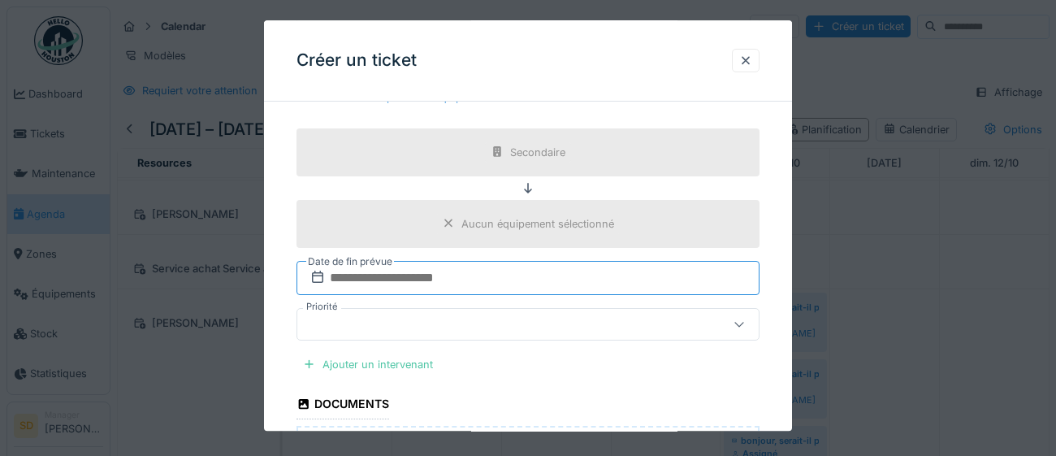
click at [553, 284] on input "text" at bounding box center [527, 278] width 463 height 34
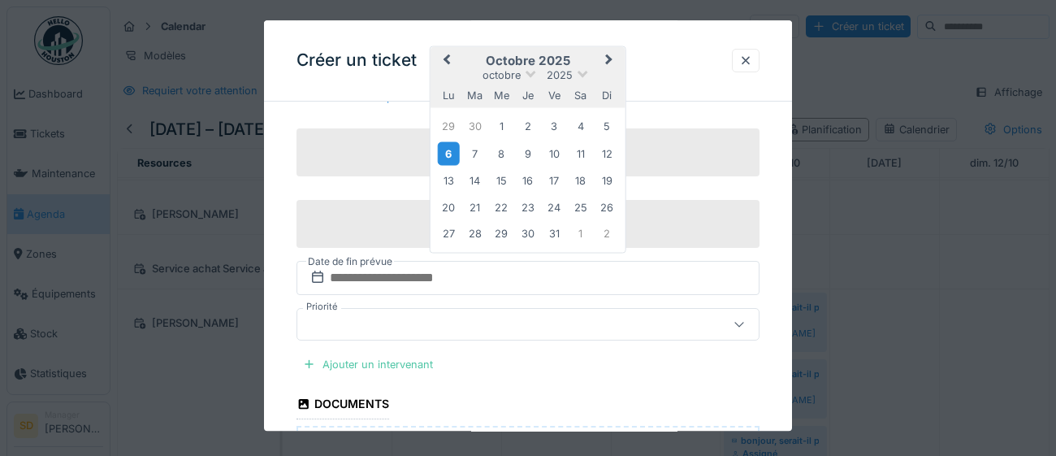
click at [451, 156] on div "6" at bounding box center [449, 154] width 22 height 24
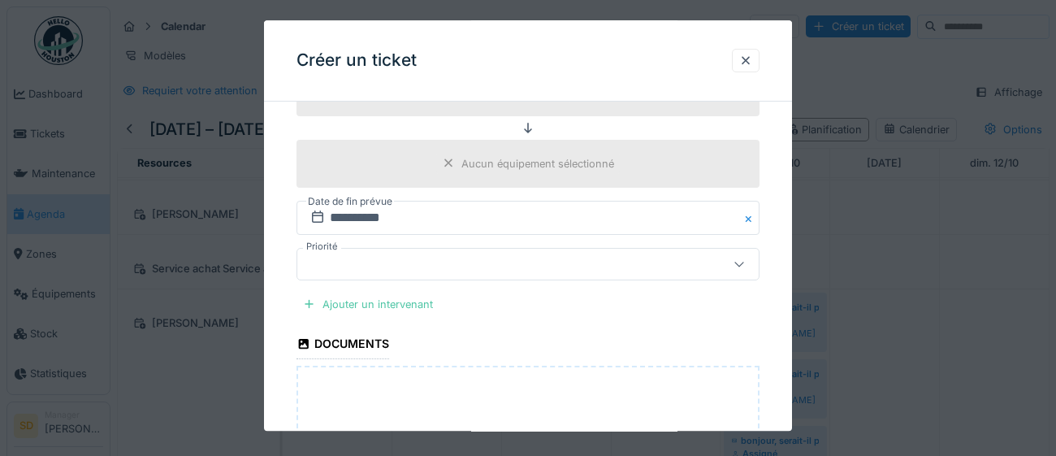
scroll to position [634, 0]
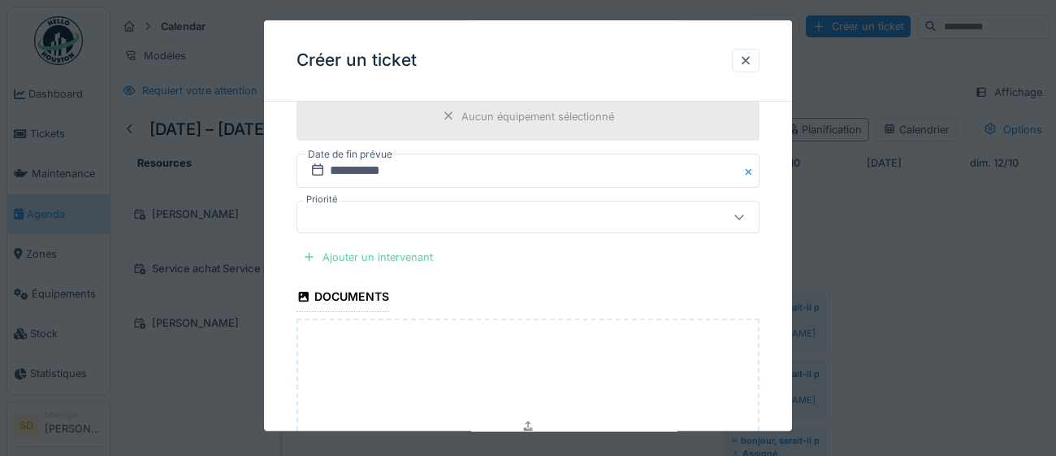
click at [380, 259] on div "Ajouter un intervenant" at bounding box center [367, 257] width 143 height 22
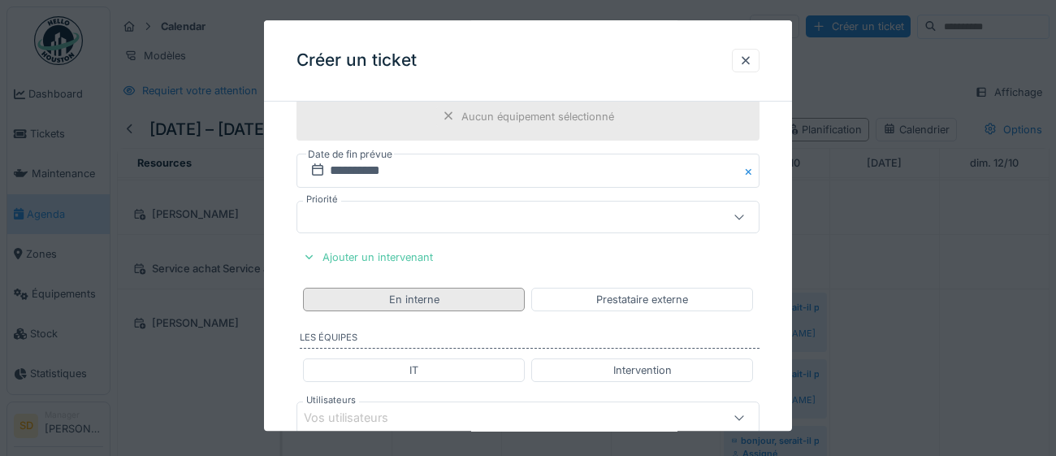
click at [440, 300] on div "En interne" at bounding box center [414, 300] width 222 height 24
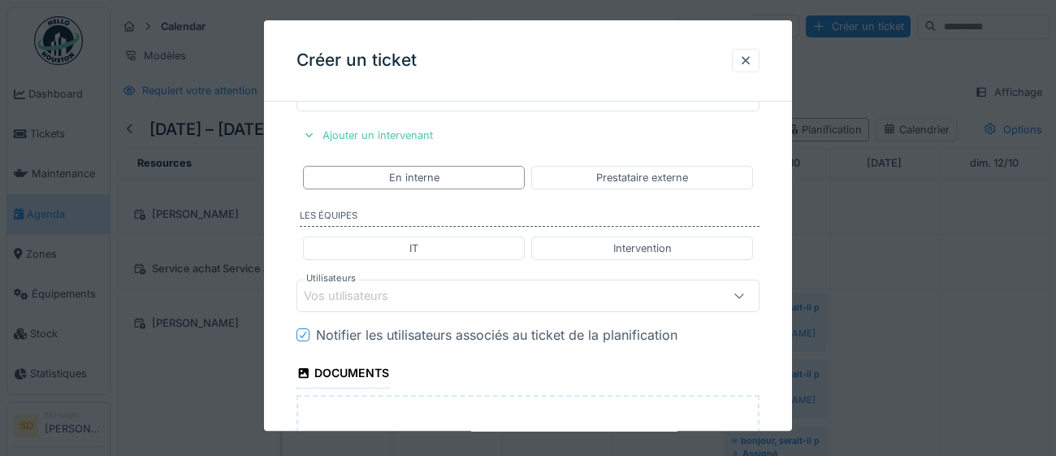
scroll to position [792, 0]
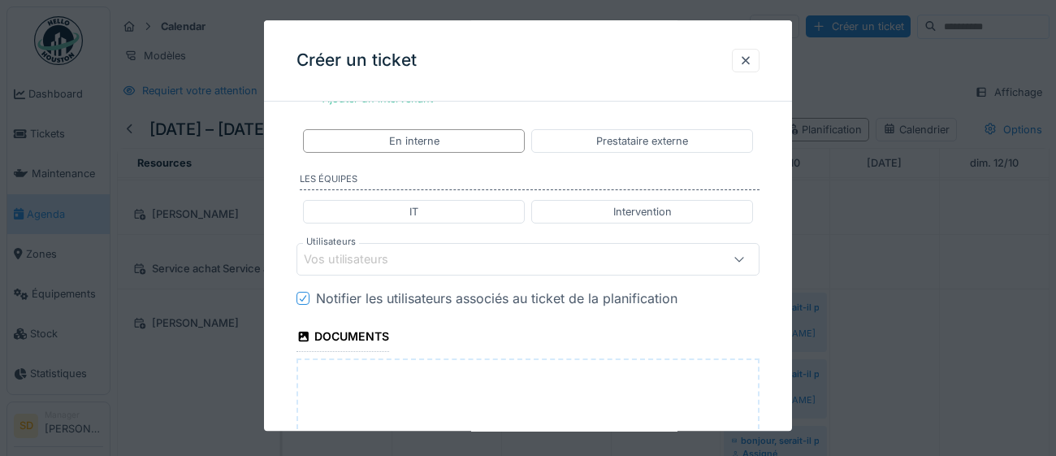
click at [428, 261] on div "Vos utilisateurs" at bounding box center [499, 259] width 391 height 18
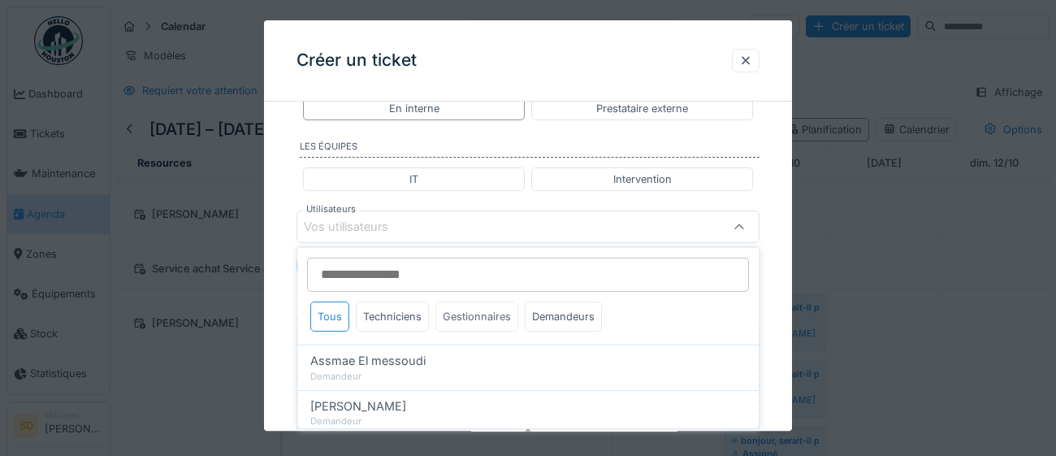
click at [469, 320] on div "Gestionnaires" at bounding box center [476, 316] width 83 height 30
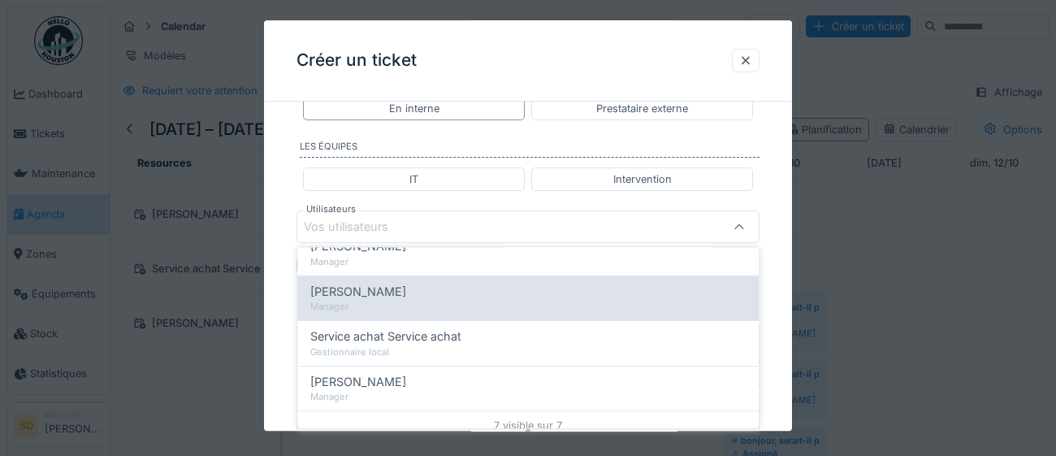
scroll to position [259, 0]
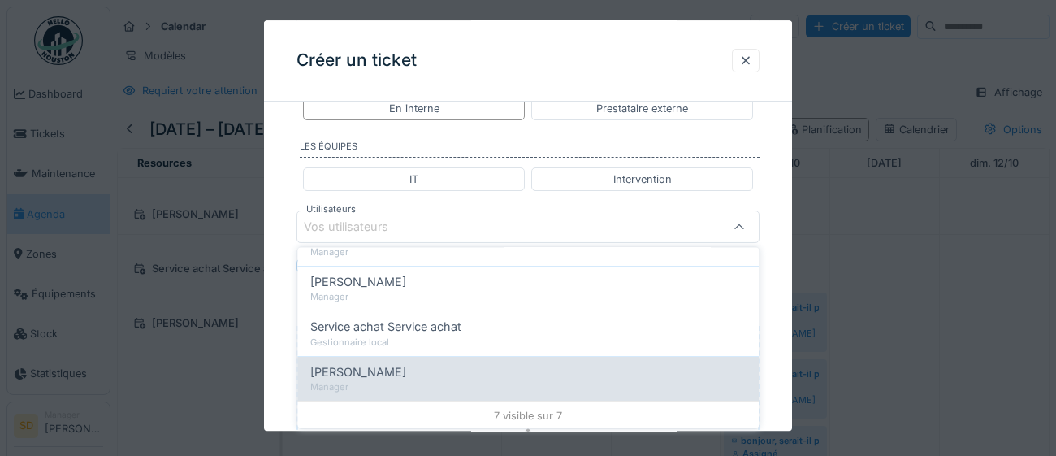
click at [431, 386] on div "Manager" at bounding box center [527, 387] width 435 height 14
type input "****"
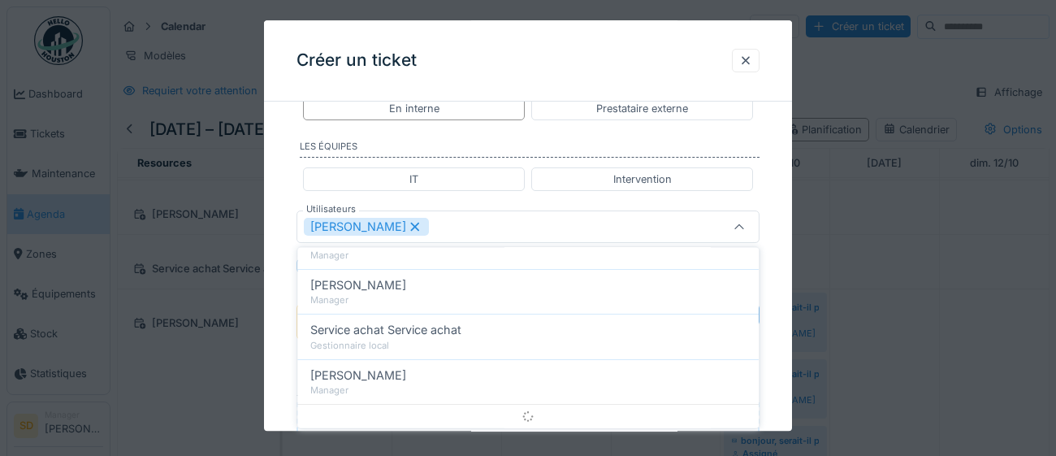
scroll to position [0, 0]
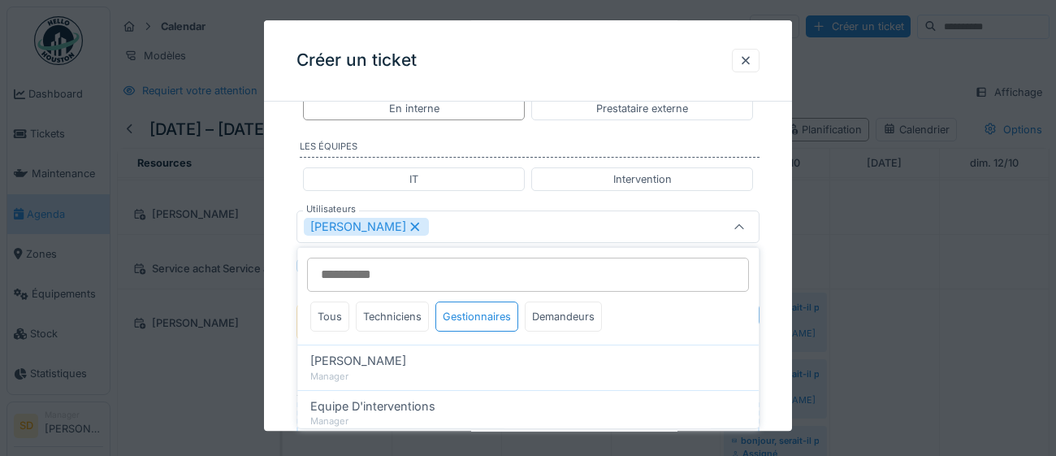
click at [777, 358] on div "**********" at bounding box center [528, 20] width 528 height 1461
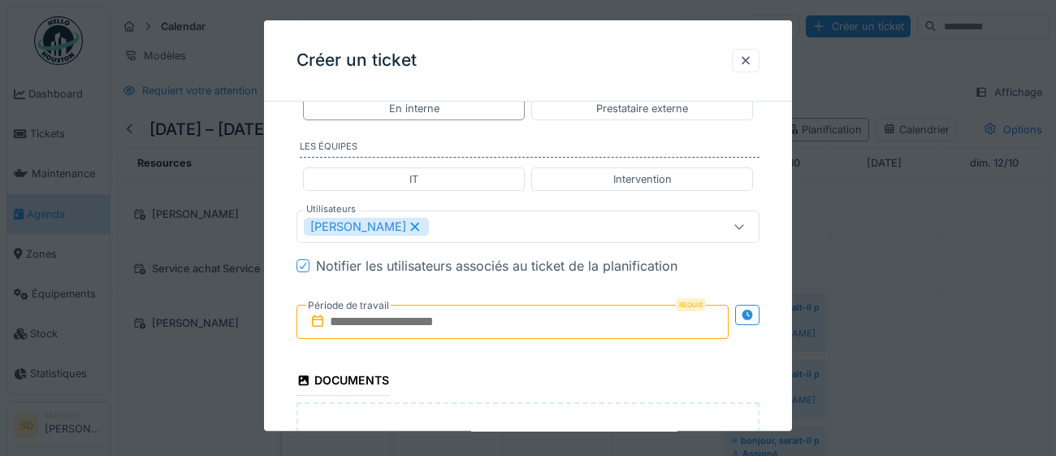
click at [558, 324] on input "text" at bounding box center [512, 322] width 432 height 34
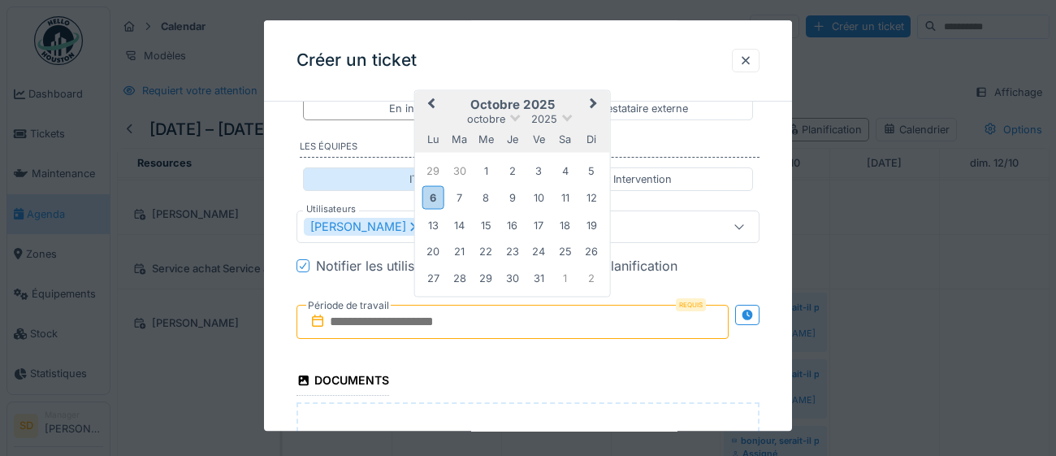
type input "**********"
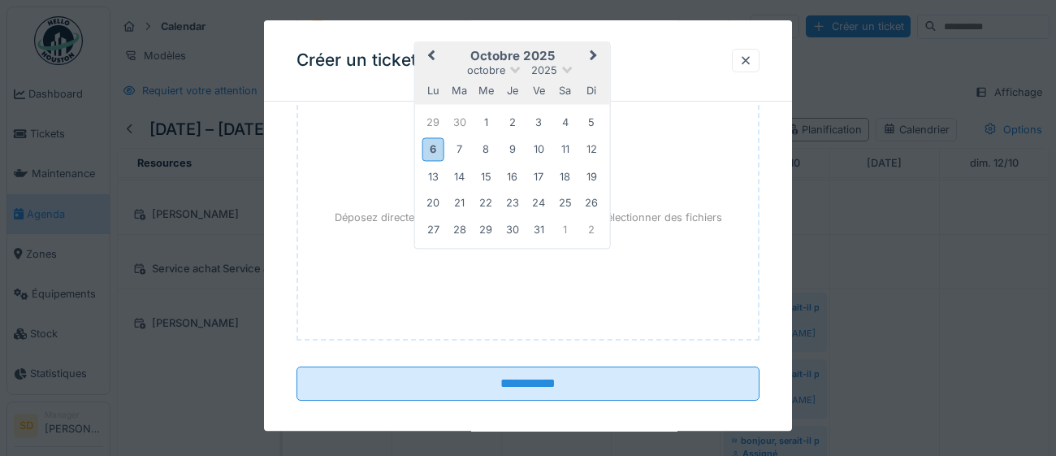
scroll to position [1132, 0]
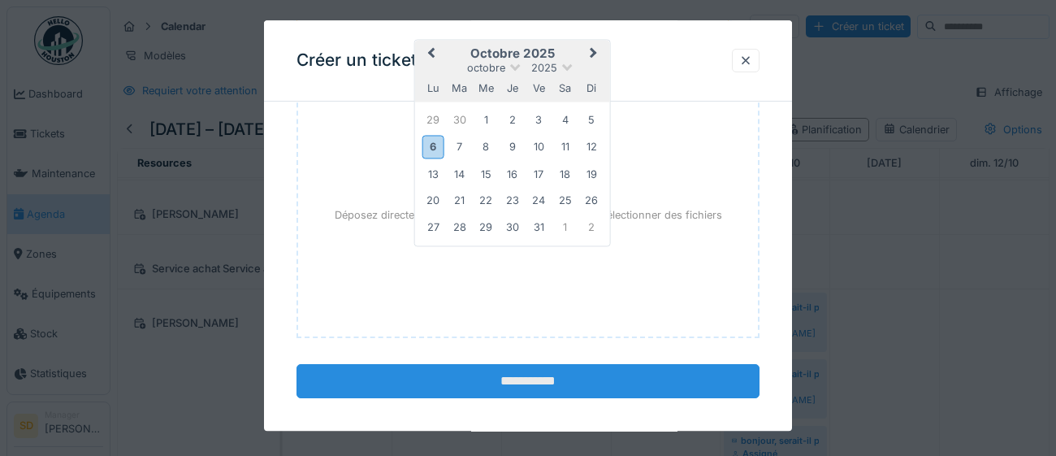
click at [492, 394] on input "**********" at bounding box center [527, 381] width 463 height 34
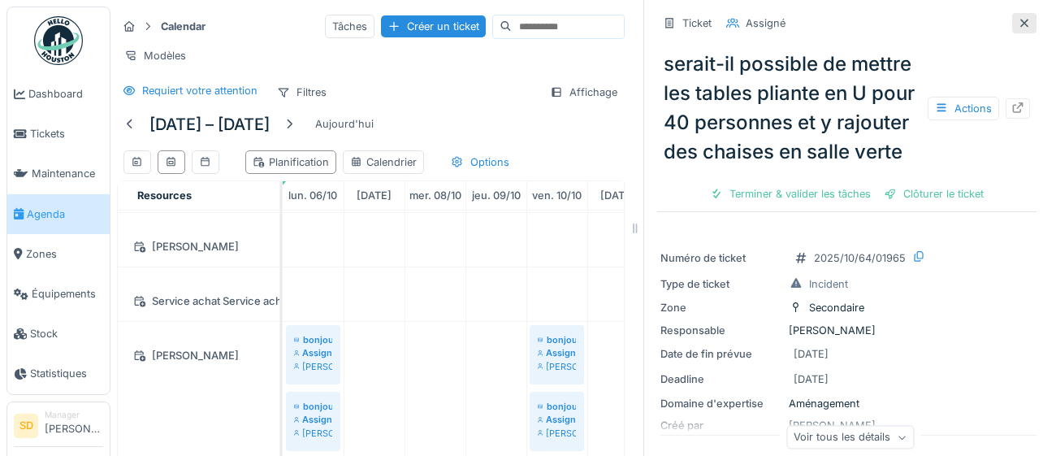
click at [1030, 24] on icon at bounding box center [1024, 23] width 13 height 11
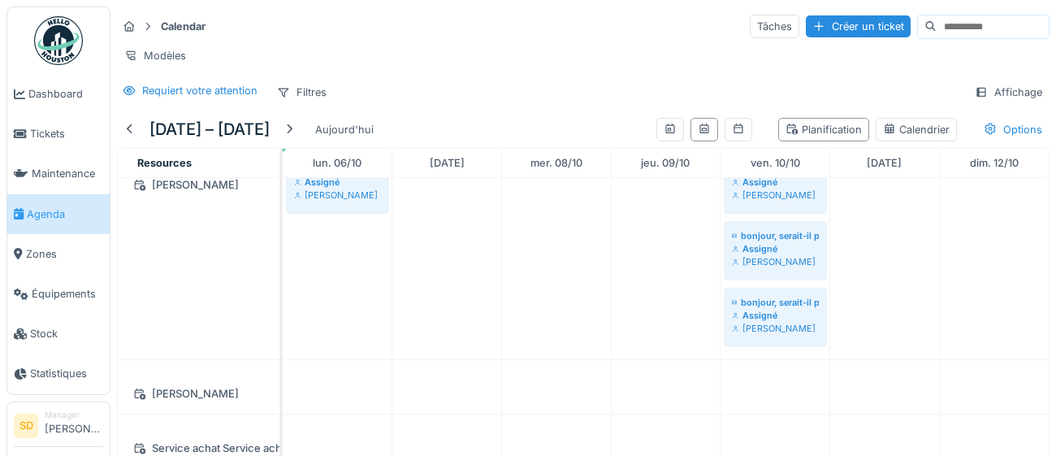
scroll to position [570, 0]
